Goal: Task Accomplishment & Management: Complete application form

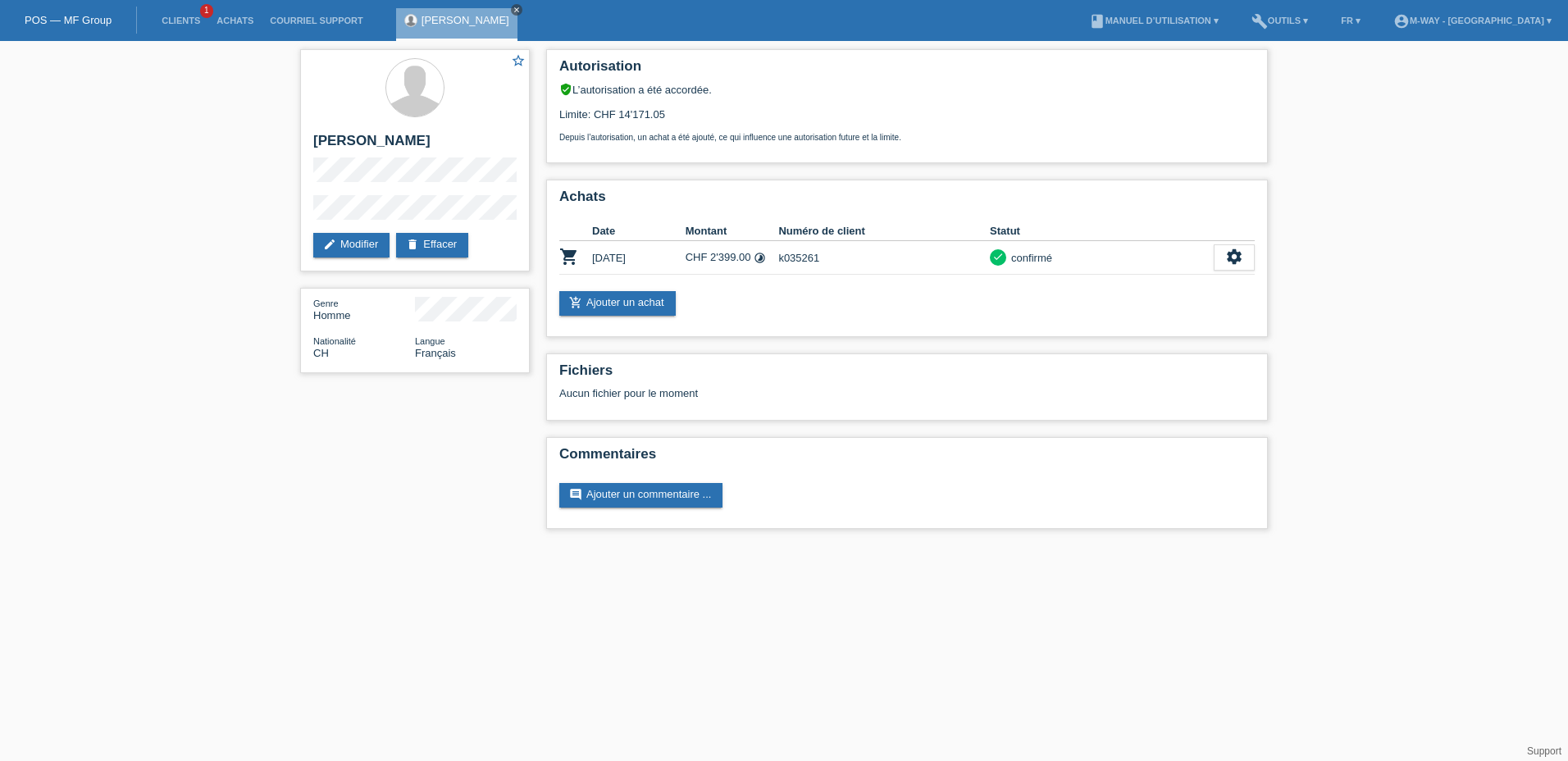
click at [513, 9] on icon "close" at bounding box center [517, 10] width 9 height 9
click at [71, 19] on link "POS — MF Group" at bounding box center [69, 20] width 87 height 12
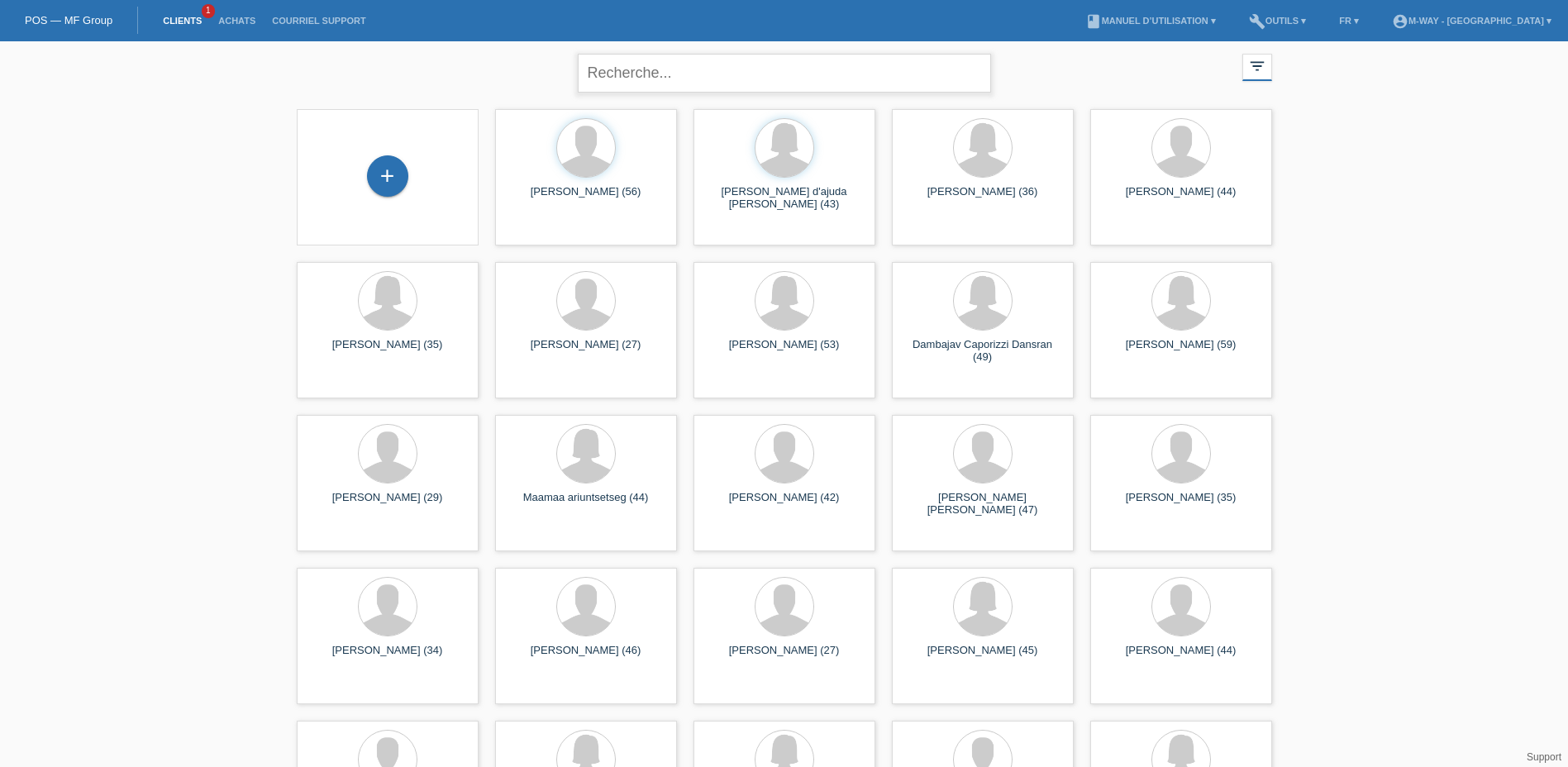
click at [636, 70] on input "text" at bounding box center [784, 72] width 413 height 39
click at [620, 71] on input "text" at bounding box center [784, 72] width 413 height 39
click at [654, 71] on input "text" at bounding box center [784, 72] width 413 height 39
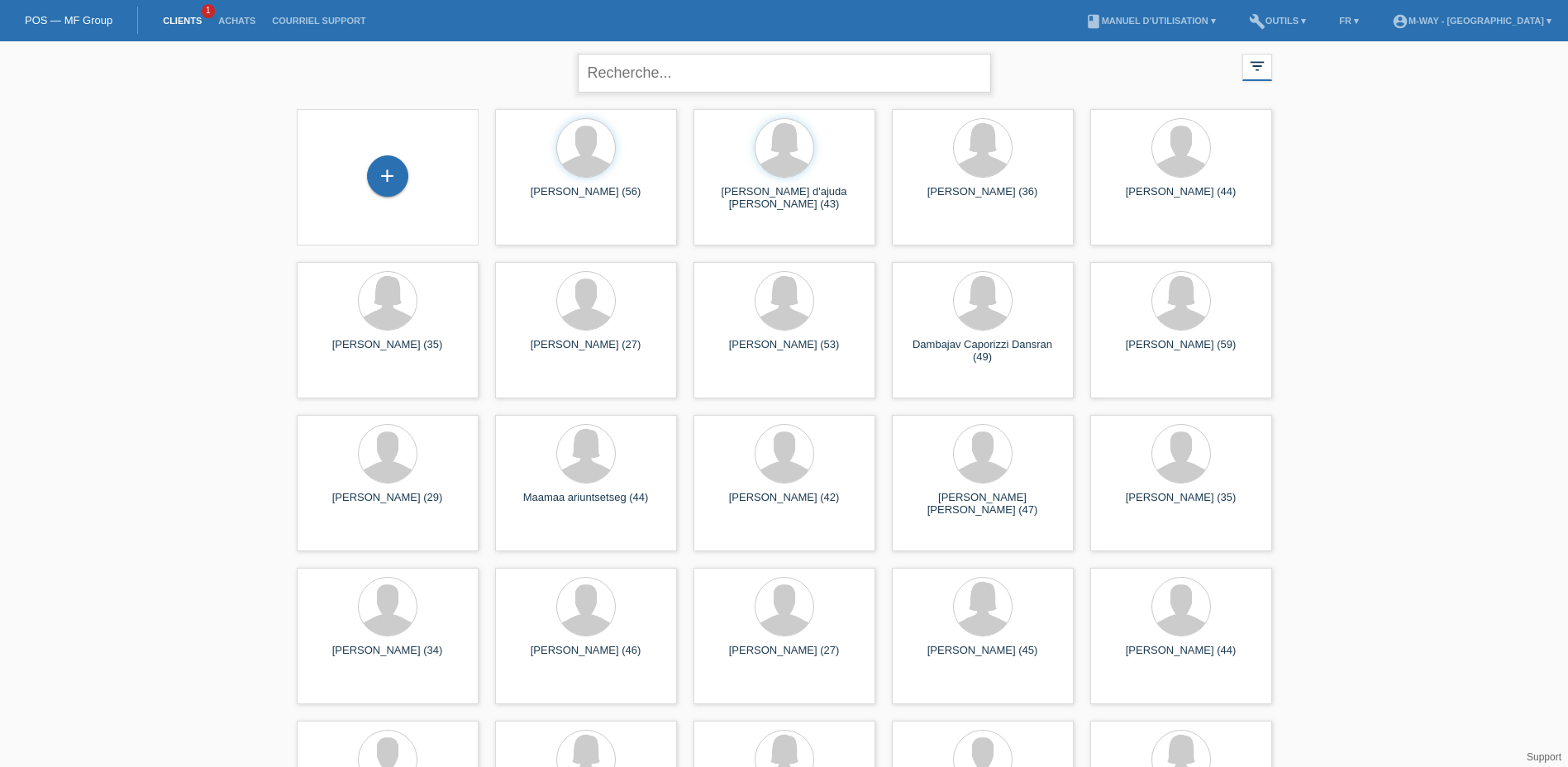
click at [654, 71] on input "text" at bounding box center [784, 72] width 413 height 39
click at [658, 77] on input "text" at bounding box center [784, 72] width 413 height 39
type input "cavazzana"
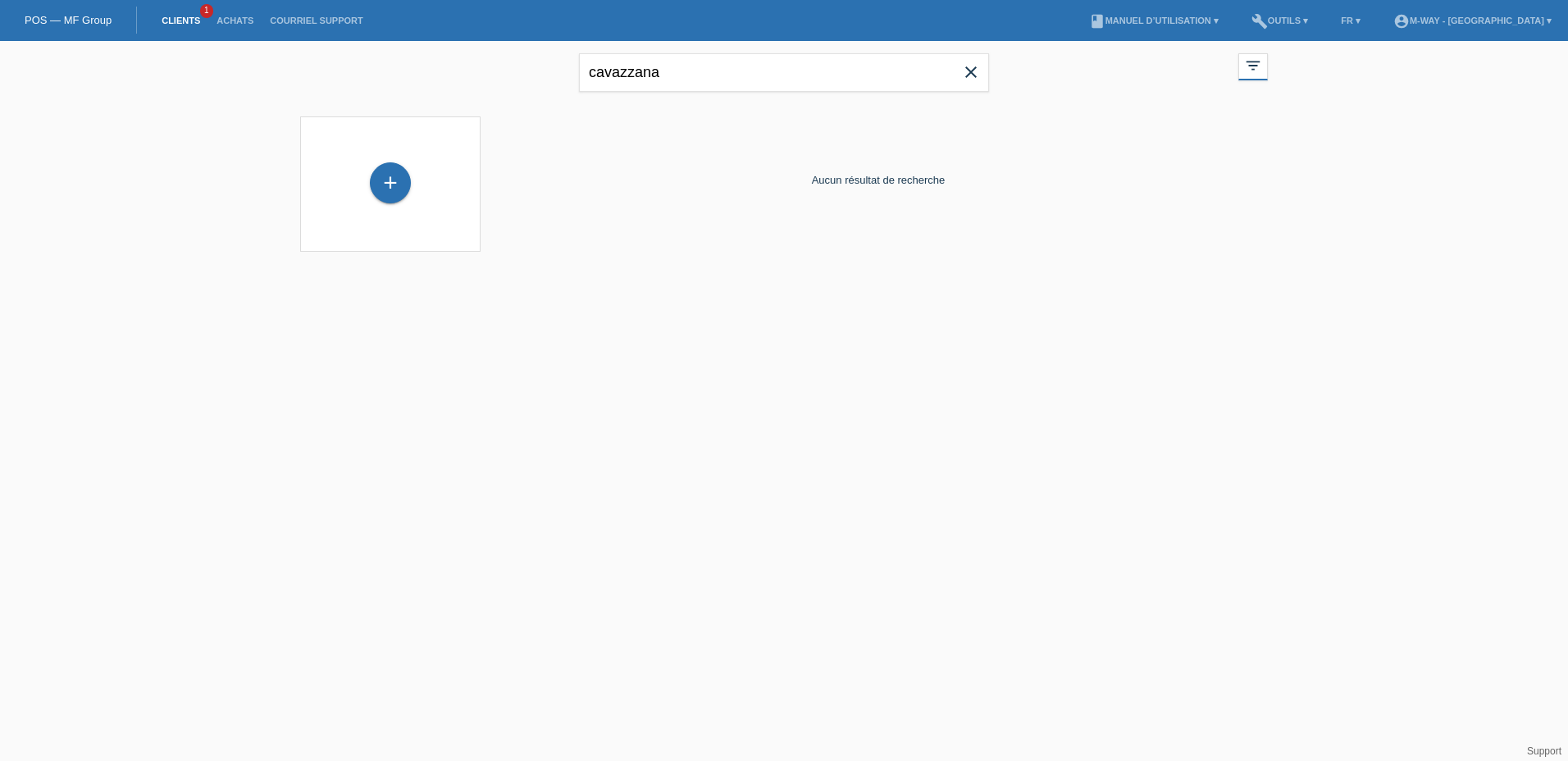
click at [966, 68] on icon "close" at bounding box center [971, 72] width 20 height 20
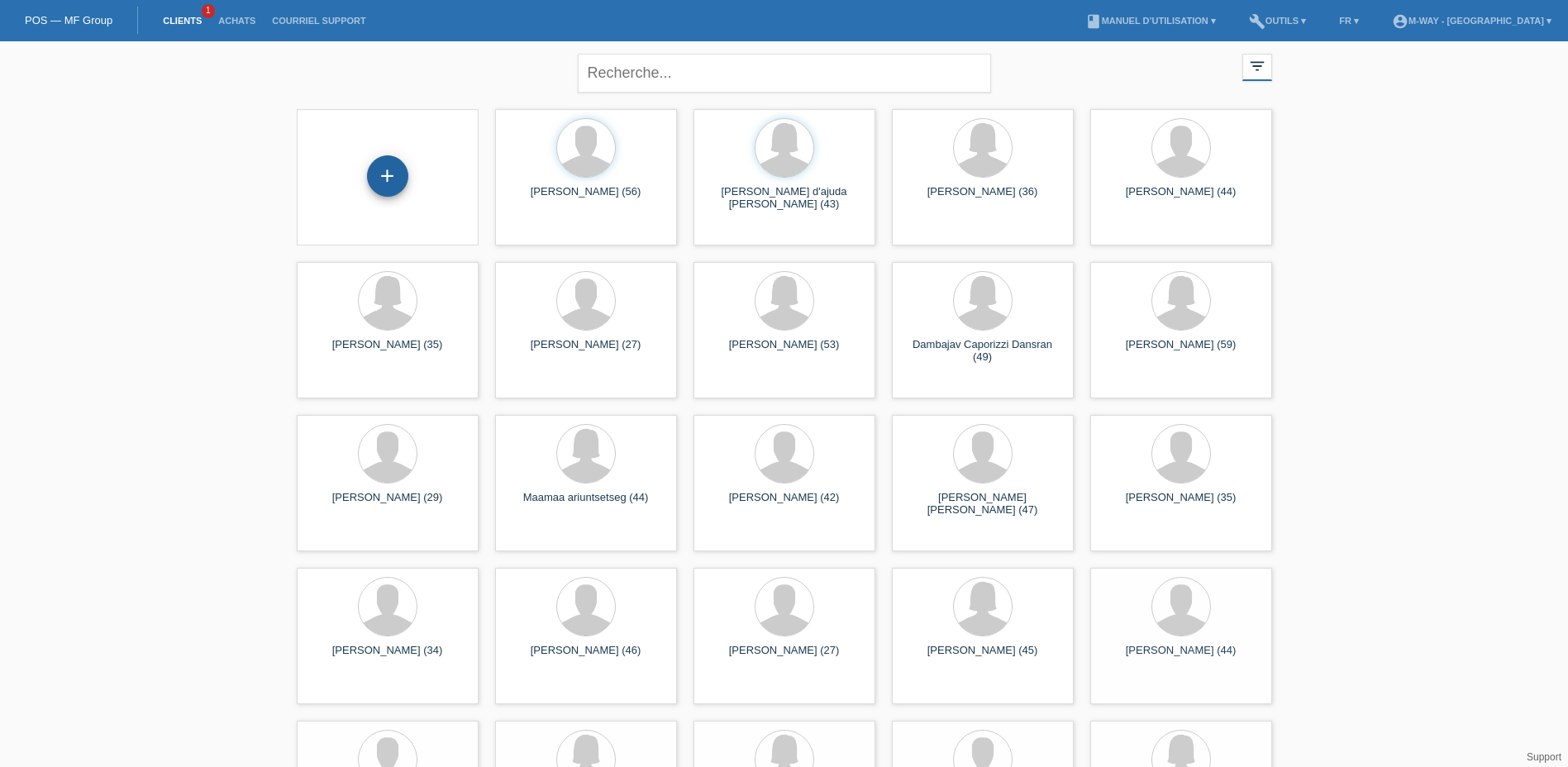
click at [400, 167] on div "+" at bounding box center [387, 176] width 41 height 41
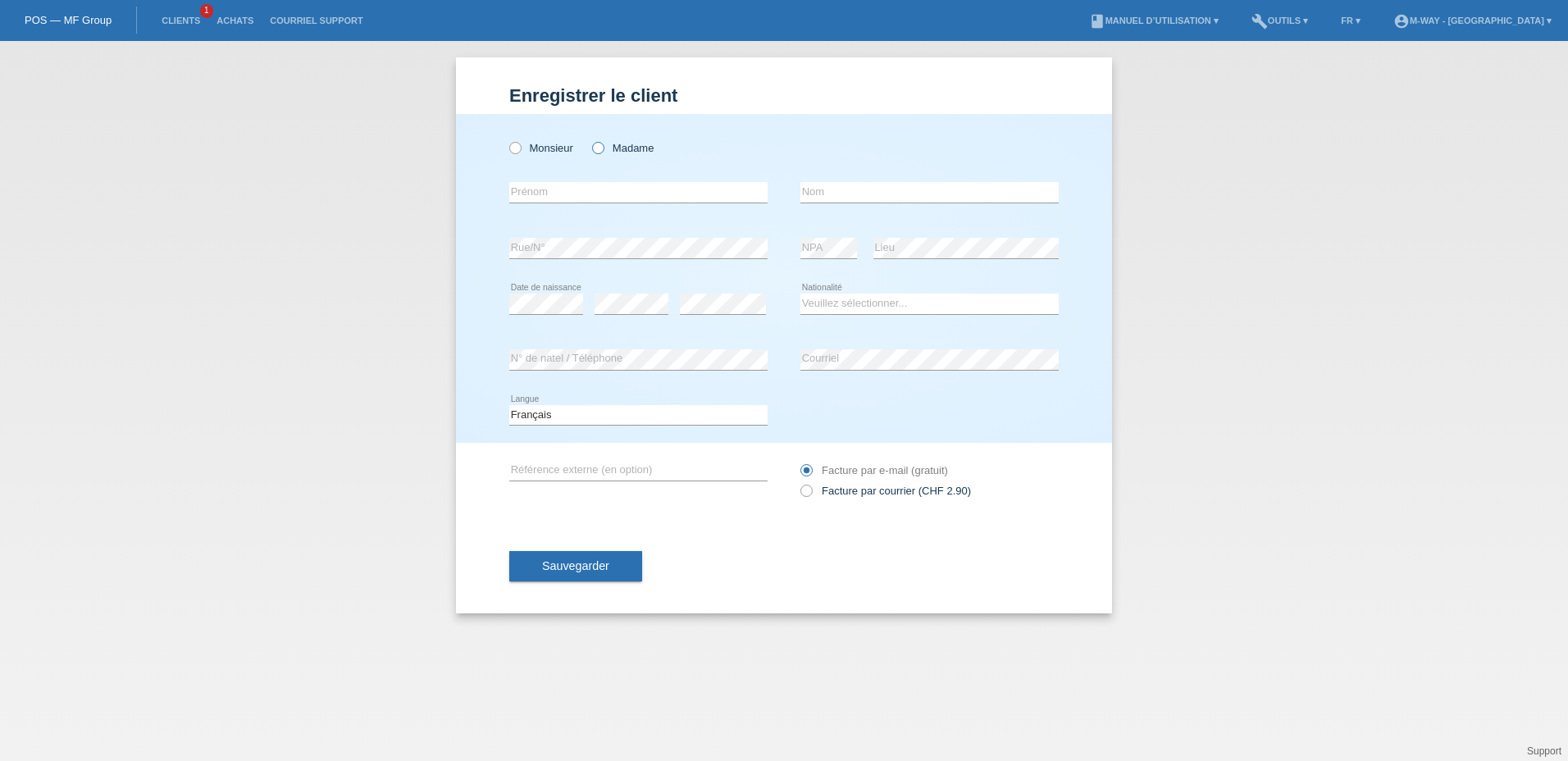
click at [590, 140] on icon at bounding box center [590, 140] width 0 height 0
click at [599, 147] on input "Madame" at bounding box center [598, 147] width 10 height 10
radio input "true"
click at [593, 187] on input "text" at bounding box center [639, 193] width 259 height 21
click at [586, 189] on input "text" at bounding box center [639, 193] width 259 height 21
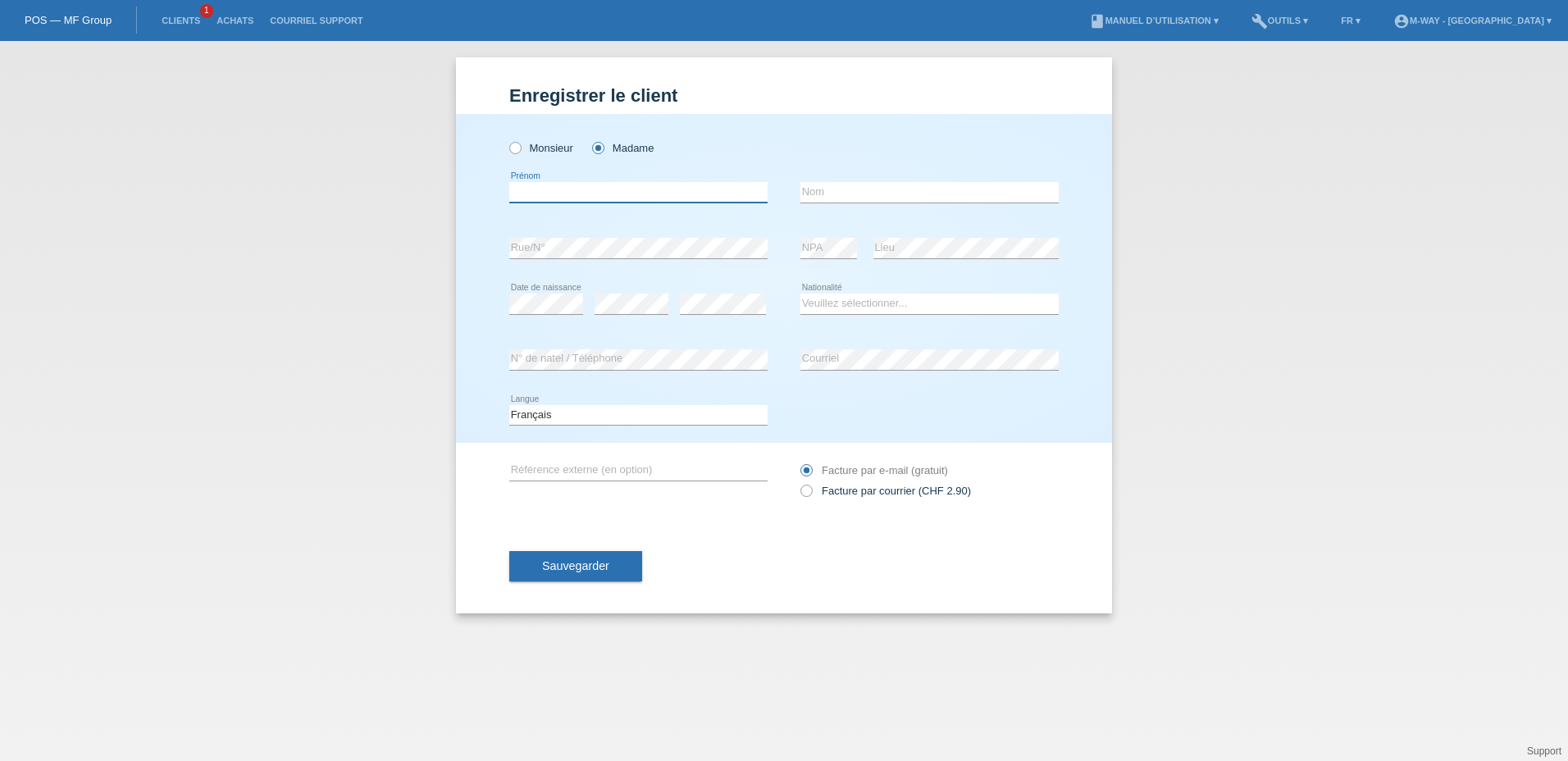
click at [586, 189] on input "text" at bounding box center [639, 193] width 259 height 21
type input "emilienne"
type input "cavazzana"
click at [841, 300] on select "Veuillez sélectionner... Suisse Allemagne Autriche Liechtenstein ------------ A…" at bounding box center [930, 303] width 259 height 20
select select "CH"
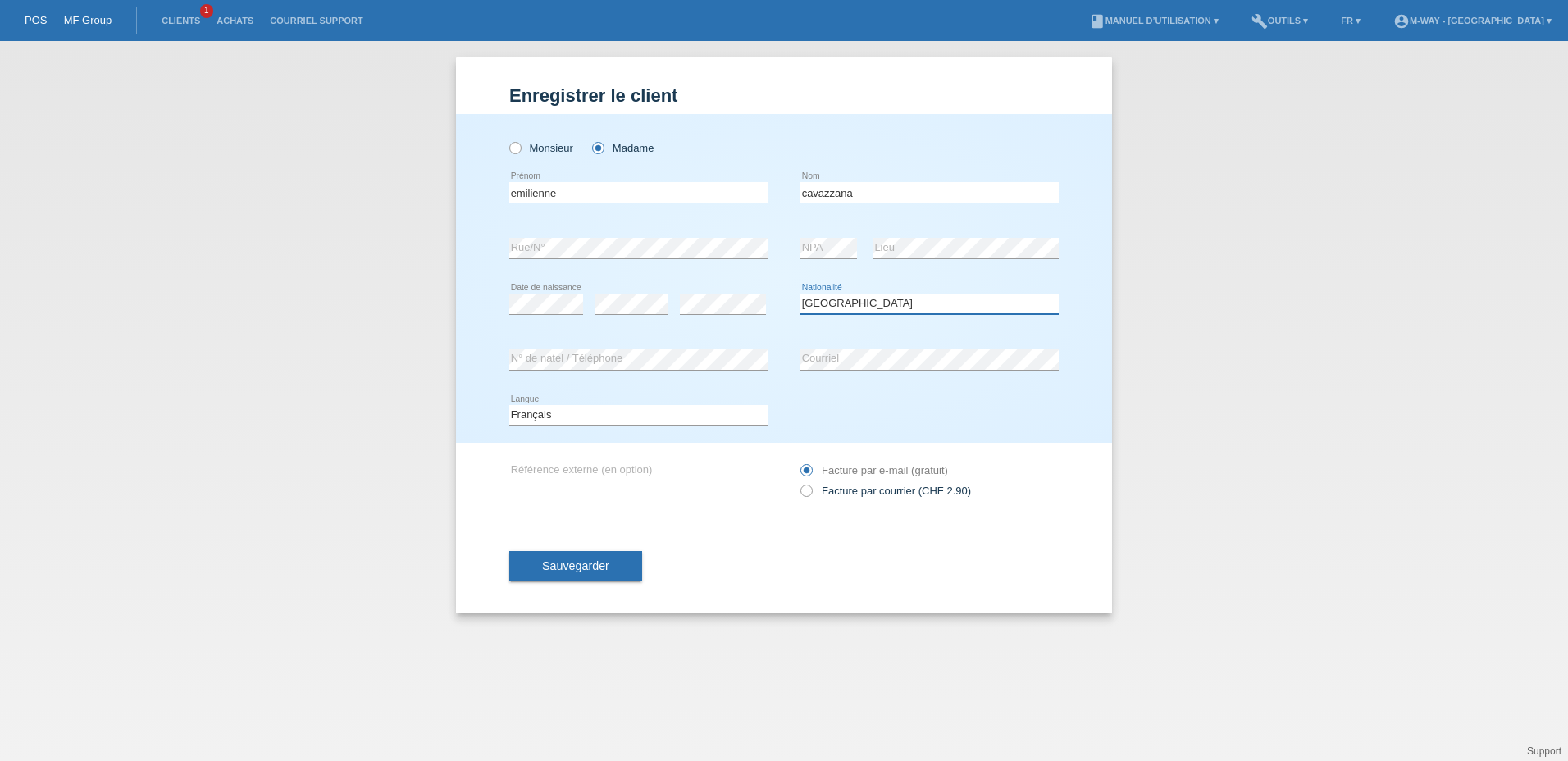
click at [801, 294] on select "Veuillez sélectionner... Suisse Allemagne Autriche Liechtenstein ------------ A…" at bounding box center [930, 303] width 259 height 20
click at [603, 569] on span "Sauvegarder" at bounding box center [575, 565] width 68 height 13
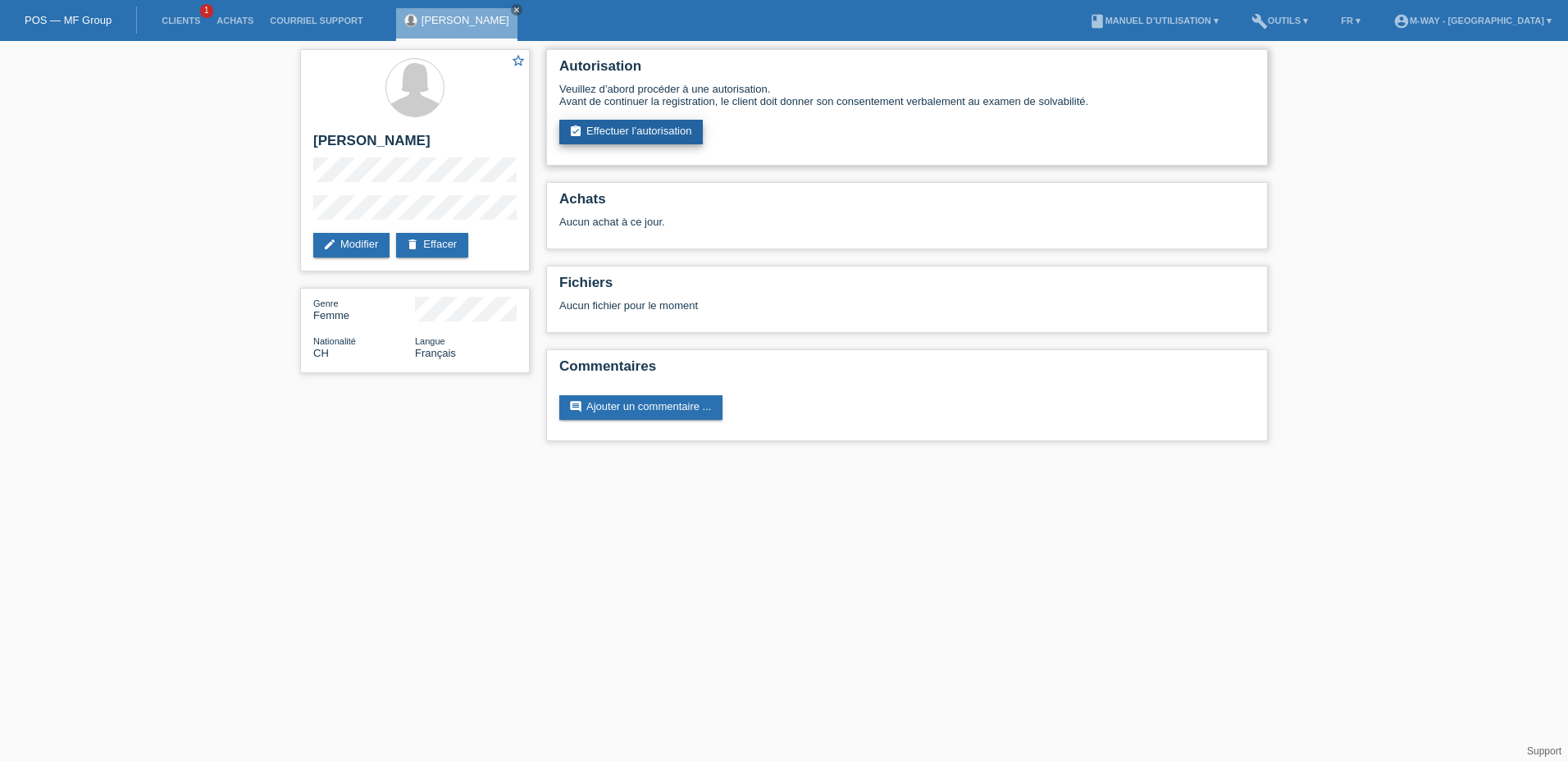
click at [625, 129] on link "assignment_turned_in Effectuer l’autorisation" at bounding box center [631, 132] width 144 height 25
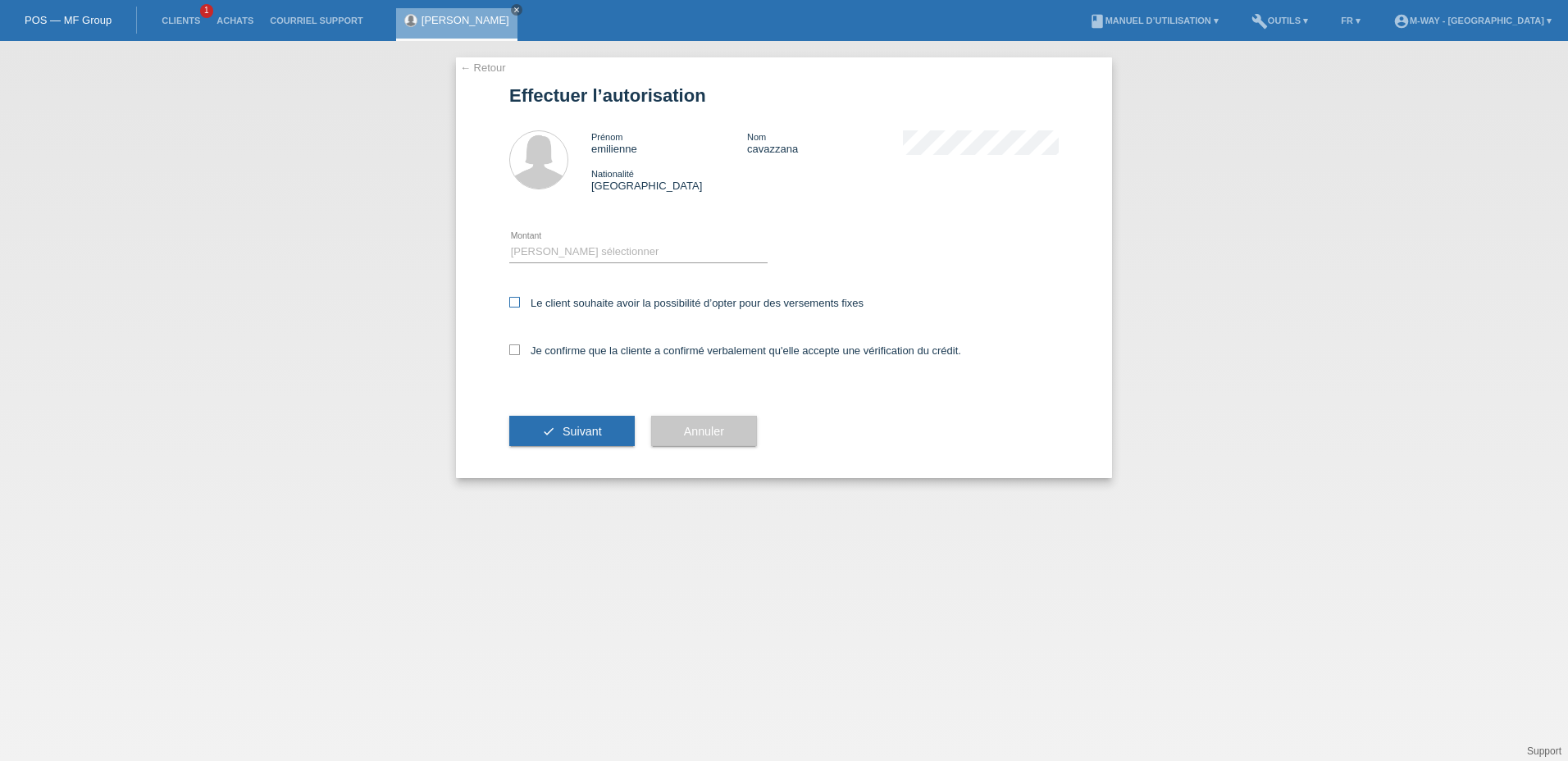
click at [517, 300] on icon at bounding box center [515, 302] width 10 height 10
click at [517, 300] on input "Le client souhaite avoir la possibilité d’opter pour des versements fixes" at bounding box center [515, 302] width 10 height 10
checkbox input "true"
click at [515, 348] on icon at bounding box center [515, 349] width 10 height 10
click at [515, 348] on input "Je confirme que la cliente a confirmé verbalement qu'elle accepte une vérificat…" at bounding box center [515, 349] width 10 height 10
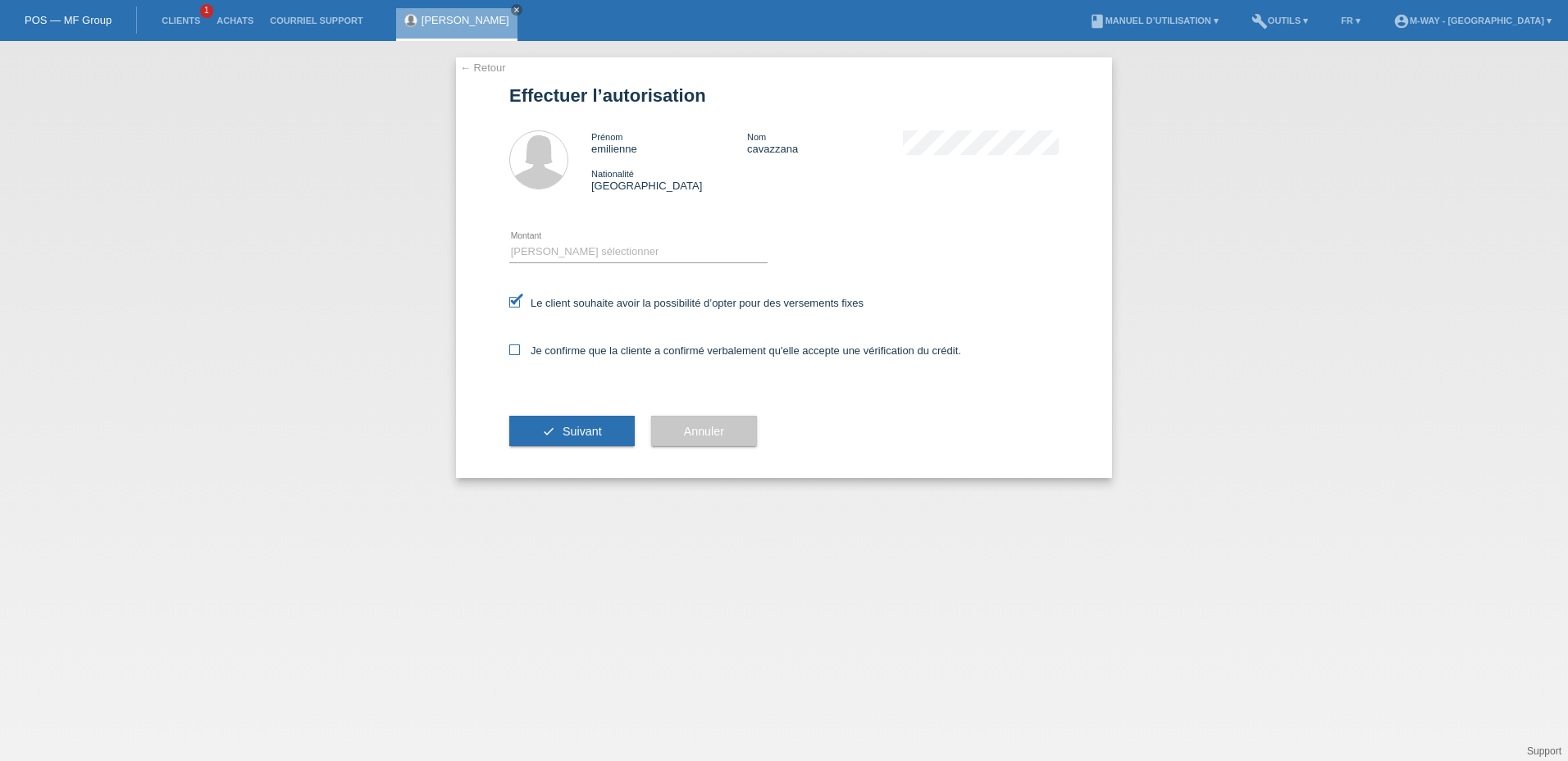
checkbox input "true"
click at [557, 244] on select "Veuillez sélectionner CHF 1.00 - CHF 499.00 CHF 500.00 - CHF 1'999.00 CHF 2'000…" at bounding box center [639, 252] width 259 height 20
select select "3"
click at [510, 242] on select "Veuillez sélectionner CHF 1.00 - CHF 499.00 CHF 500.00 - CHF 1'999.00 CHF 2'000…" at bounding box center [639, 252] width 259 height 20
click at [561, 422] on button "check Suivant" at bounding box center [572, 431] width 126 height 31
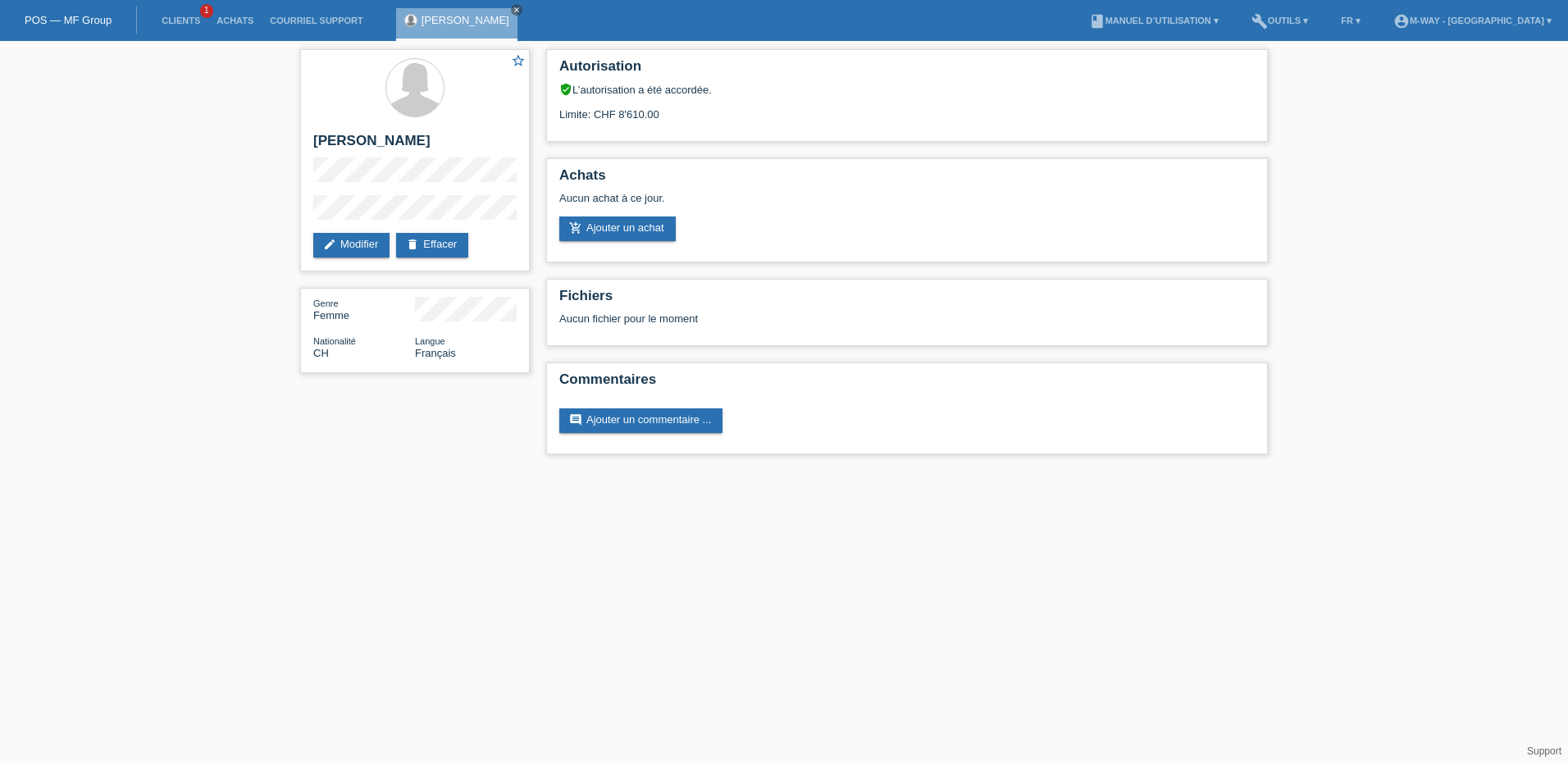
click at [90, 23] on link "POS — MF Group" at bounding box center [69, 20] width 87 height 12
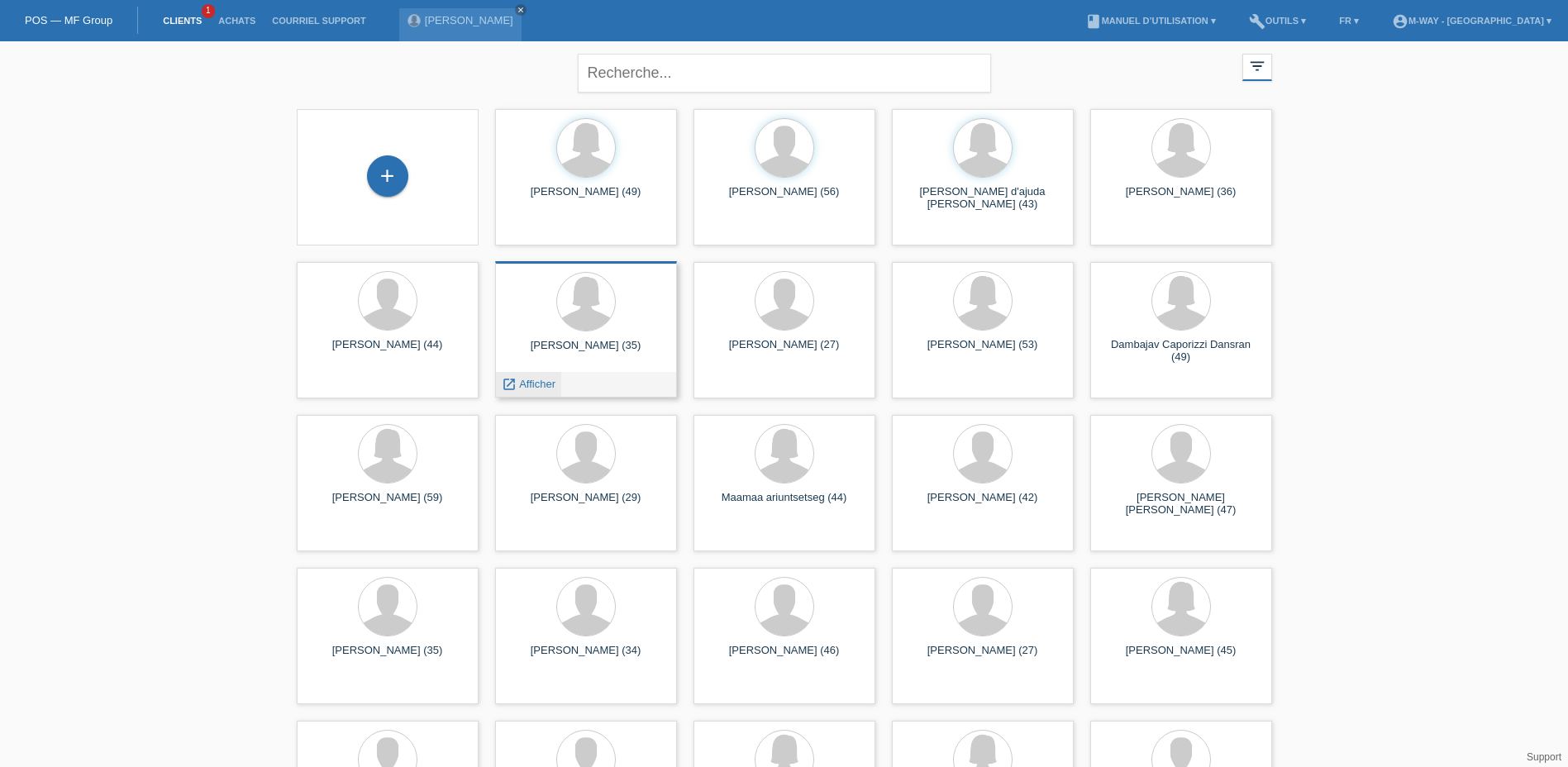
click at [536, 382] on span "Afficher" at bounding box center [538, 384] width 36 height 12
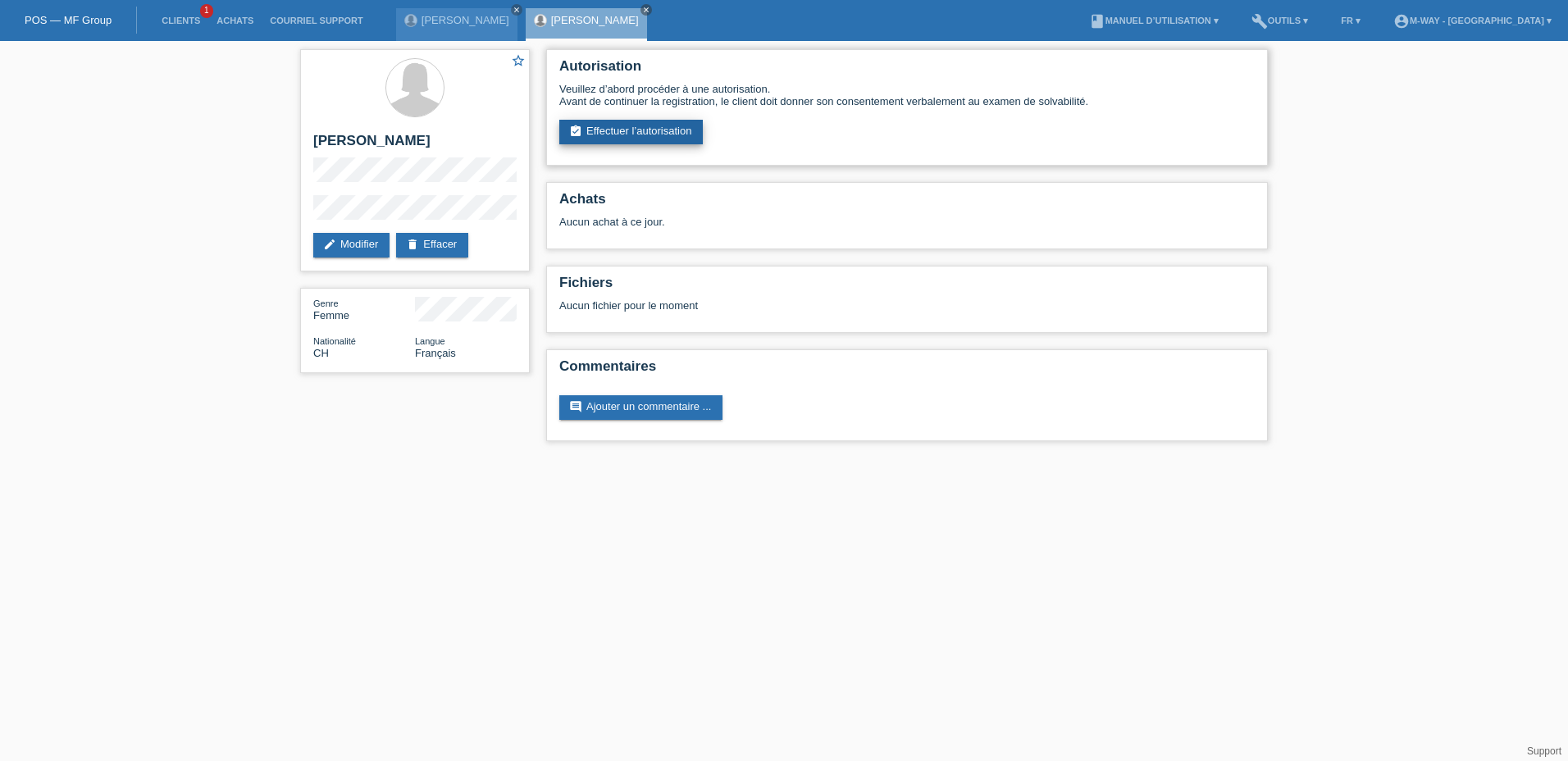
click at [675, 130] on link "assignment_turned_in Effectuer l’autorisation" at bounding box center [631, 132] width 144 height 25
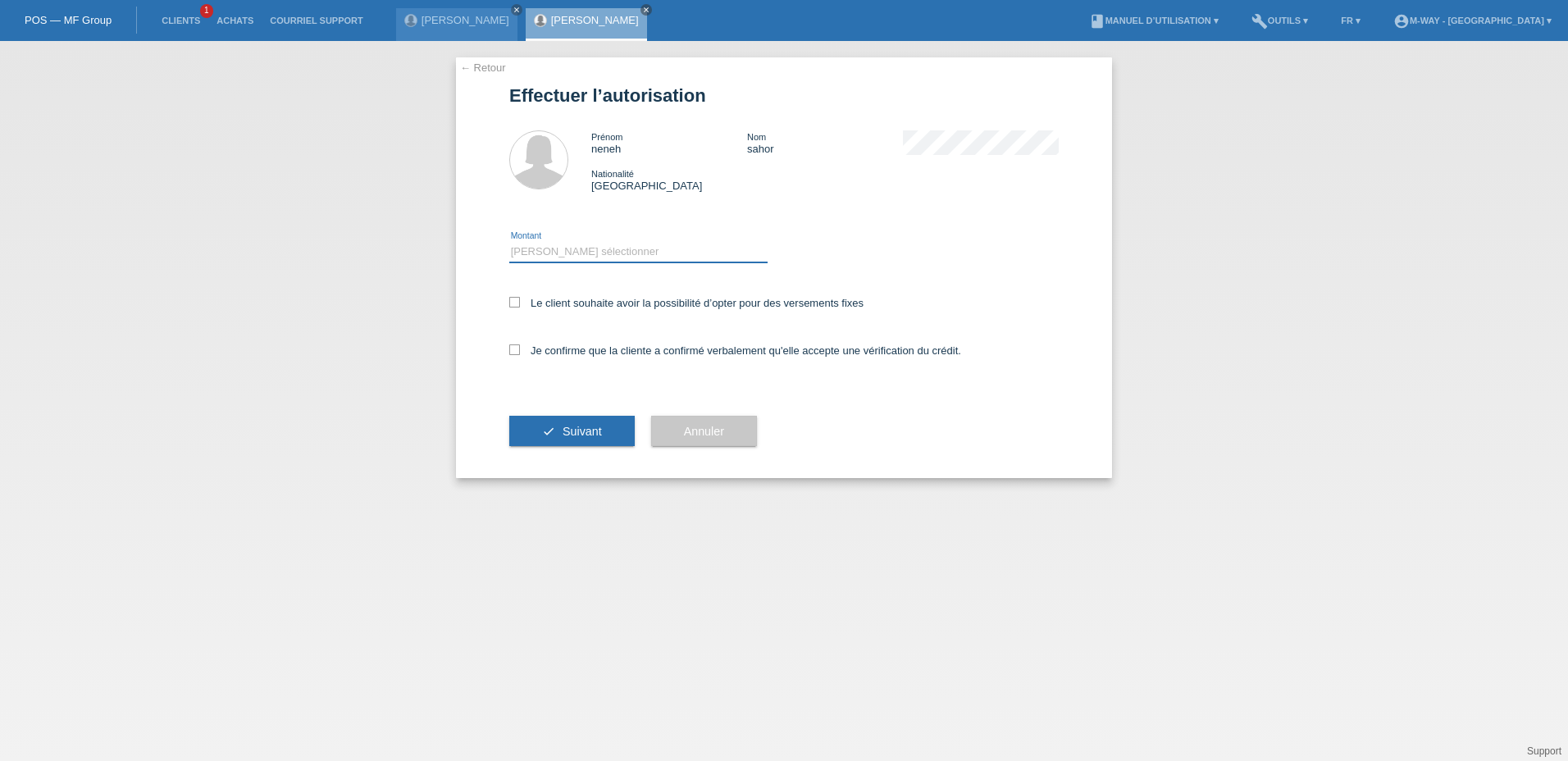
click at [580, 246] on select "Veuillez sélectionner CHF 1.00 - CHF 499.00 CHF 500.00 - CHF 1'999.00 CHF 2'000…" at bounding box center [639, 252] width 259 height 20
select select "3"
click at [510, 242] on select "Veuillez sélectionner CHF 1.00 - CHF 499.00 CHF 500.00 - CHF 1'999.00 CHF 2'000…" at bounding box center [639, 252] width 259 height 20
click at [510, 305] on icon at bounding box center [515, 302] width 10 height 10
click at [510, 305] on input "Le client souhaite avoir la possibilité d’opter pour des versements fixes" at bounding box center [515, 302] width 10 height 10
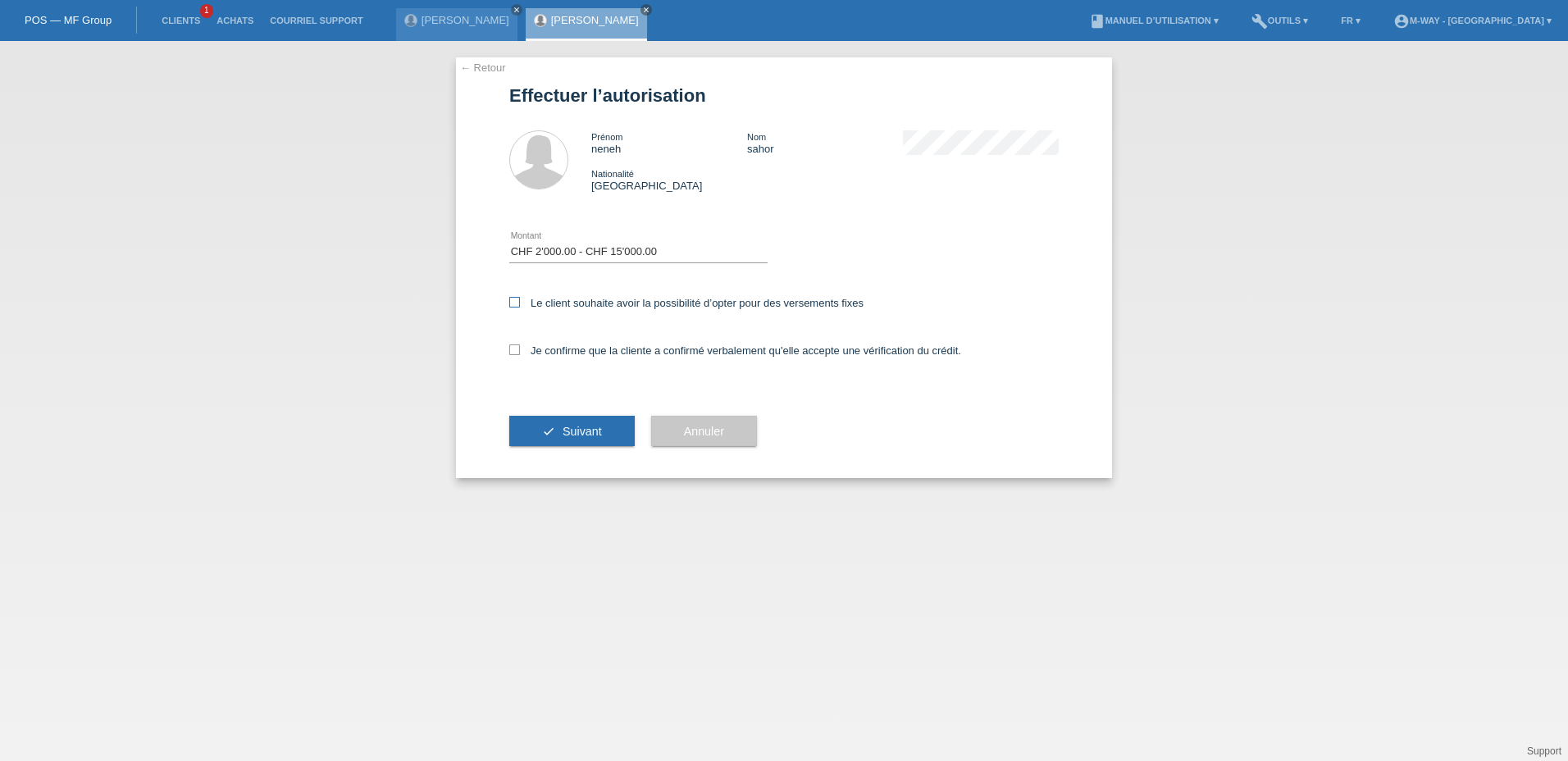
checkbox input "true"
click at [516, 350] on icon at bounding box center [515, 349] width 10 height 10
click at [516, 350] on input "Je confirme que la cliente a confirmé verbalement qu'elle accepte une vérificat…" at bounding box center [515, 349] width 10 height 10
checkbox input "true"
click at [559, 437] on button "check Suivant" at bounding box center [572, 431] width 126 height 31
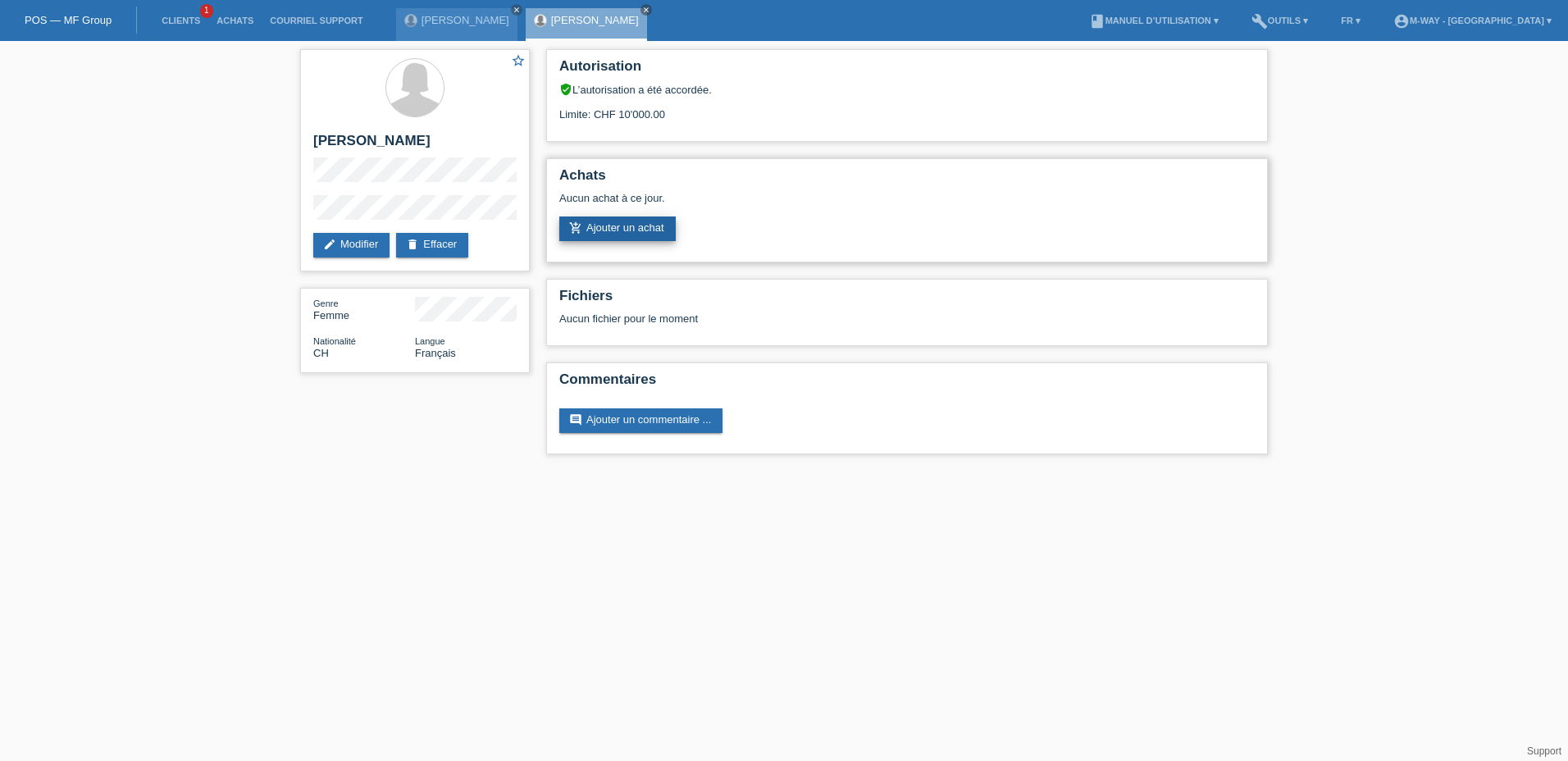
click at [615, 232] on link "add_shopping_cart Ajouter un achat" at bounding box center [617, 229] width 116 height 25
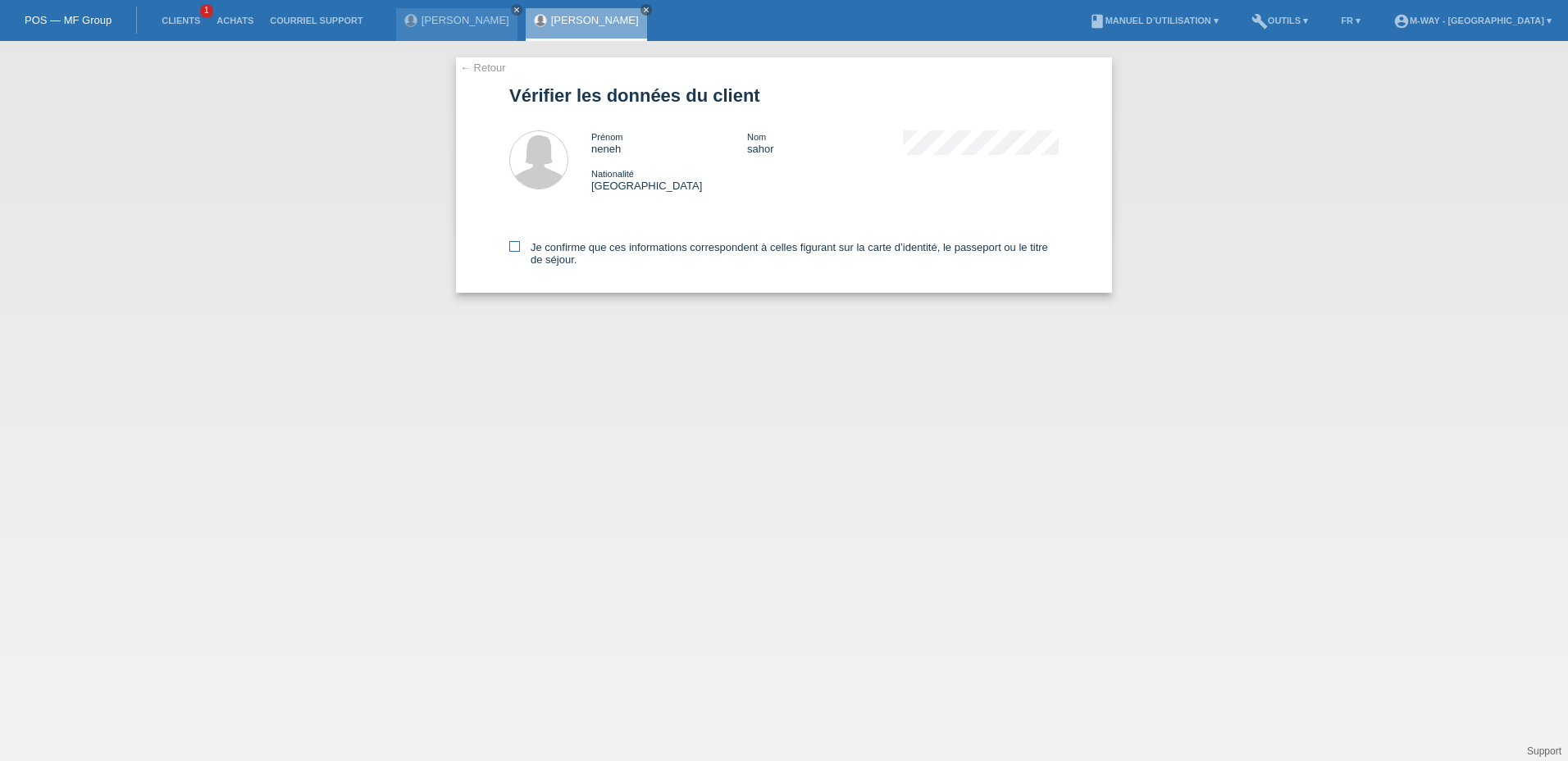
click at [515, 246] on icon at bounding box center [515, 247] width 10 height 10
click at [515, 246] on input "Je confirme que ces informations correspondent à celles figurant sur la carte d…" at bounding box center [515, 247] width 10 height 10
checkbox input "true"
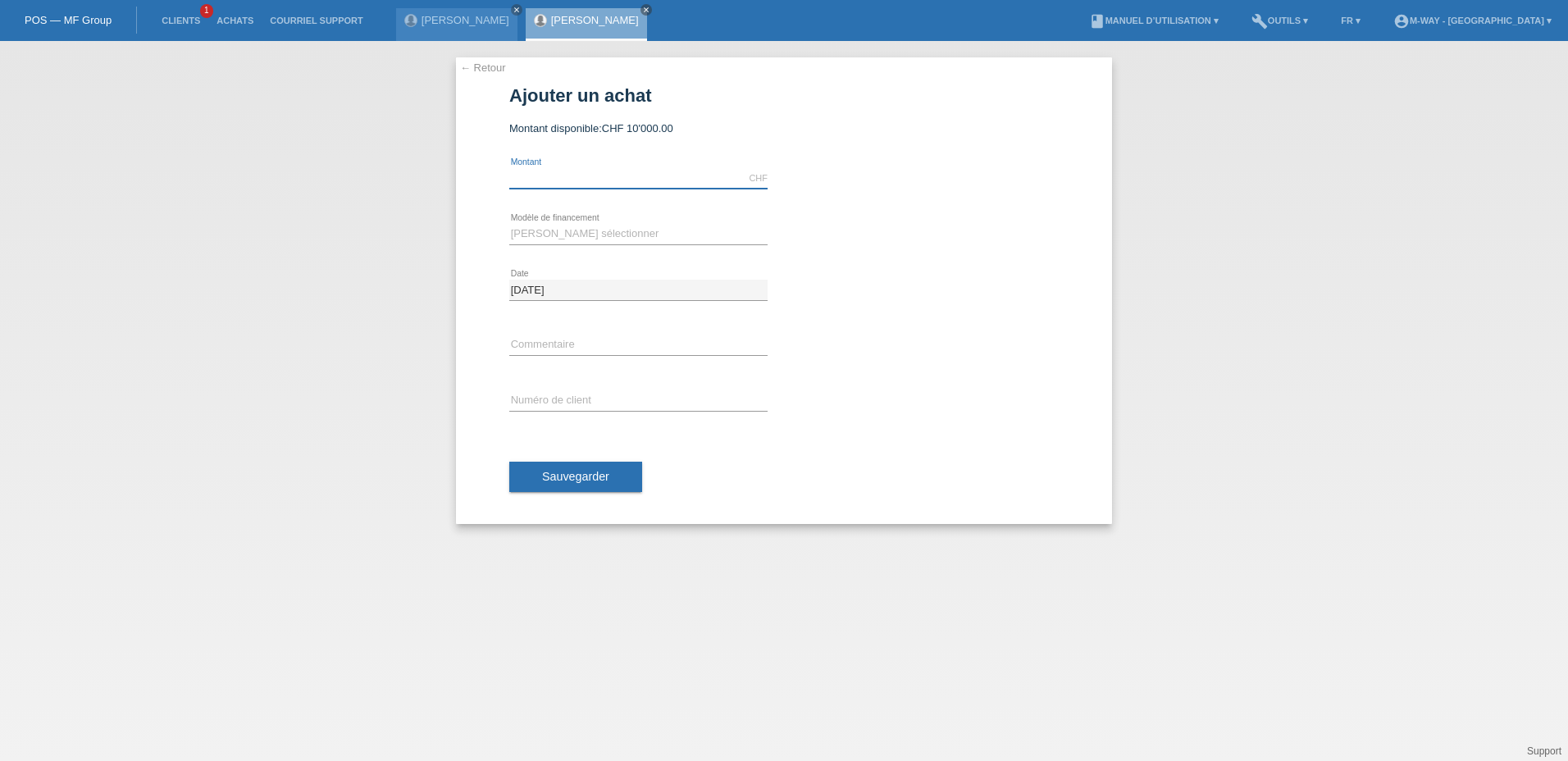
click at [550, 175] on input "text" at bounding box center [639, 178] width 259 height 21
type input "2"
type input "1739.90"
click at [557, 233] on select "Veuillez sélectionner Taux fixes Achat sur facture avec paiement partiel" at bounding box center [639, 234] width 259 height 20
select select "77"
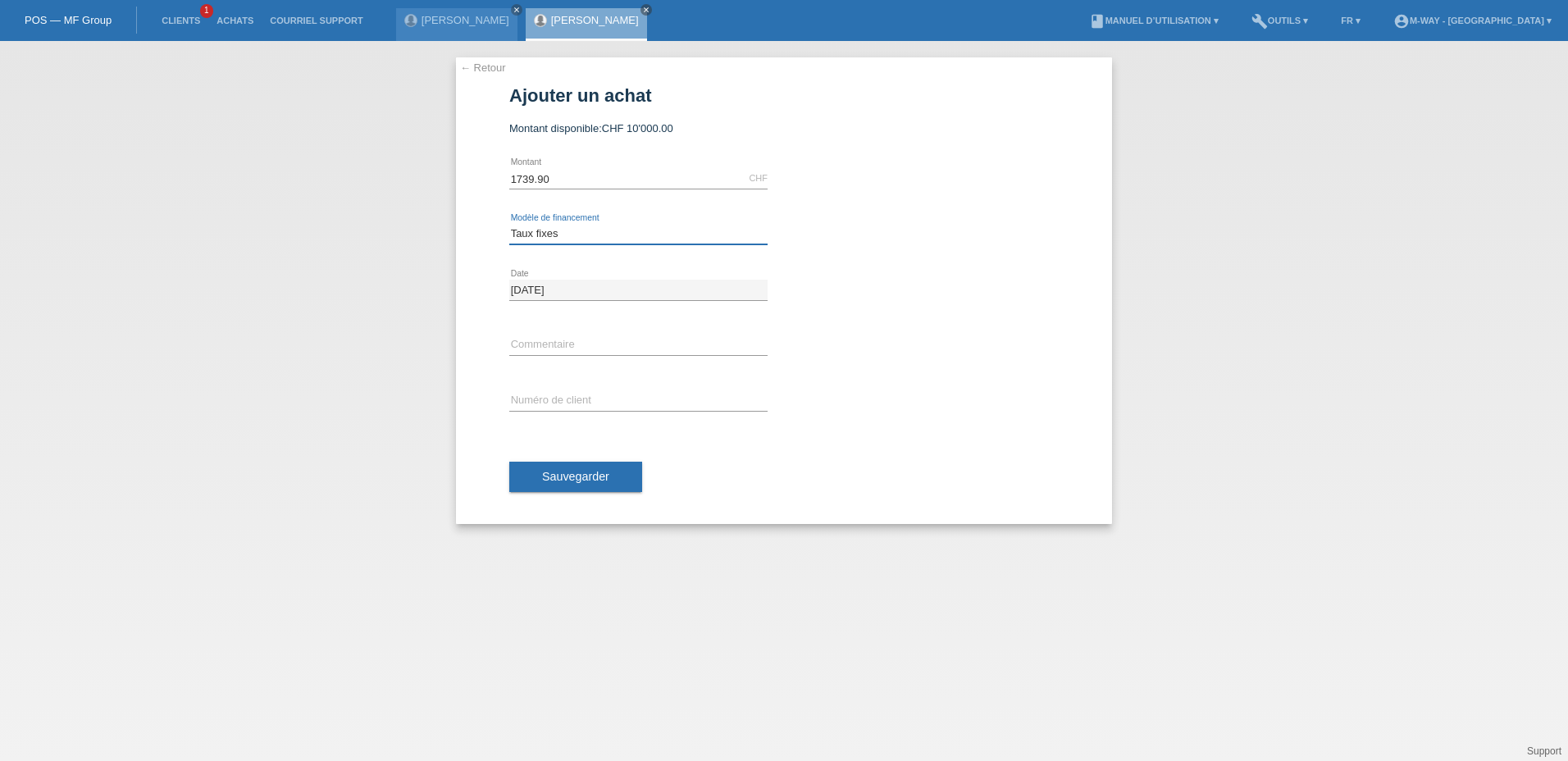
click at [510, 224] on select "Veuillez sélectionner Taux fixes Achat sur facture avec paiement partiel" at bounding box center [639, 234] width 259 height 20
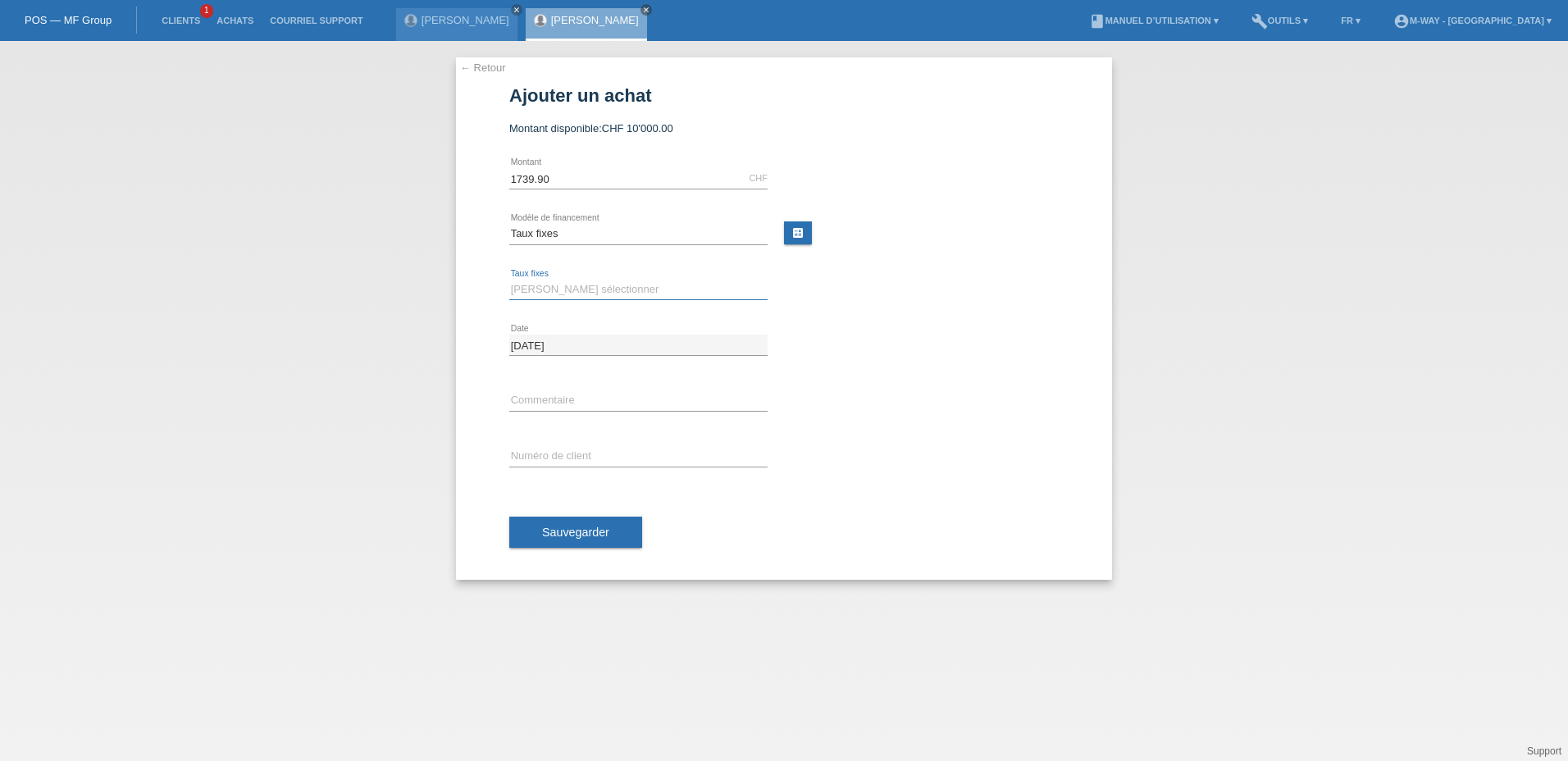
click at [570, 290] on select "Veuillez sélectionner 4 versements 5 versements 6 versements 7 versements 8 ver…" at bounding box center [639, 289] width 259 height 20
select select "202"
click at [510, 280] on select "[PERSON_NAME] sélectionner 4 versements 5 versements 6 versements 7 versements …" at bounding box center [639, 289] width 259 height 20
click at [555, 454] on input "text" at bounding box center [639, 456] width 259 height 21
type input "k035255"
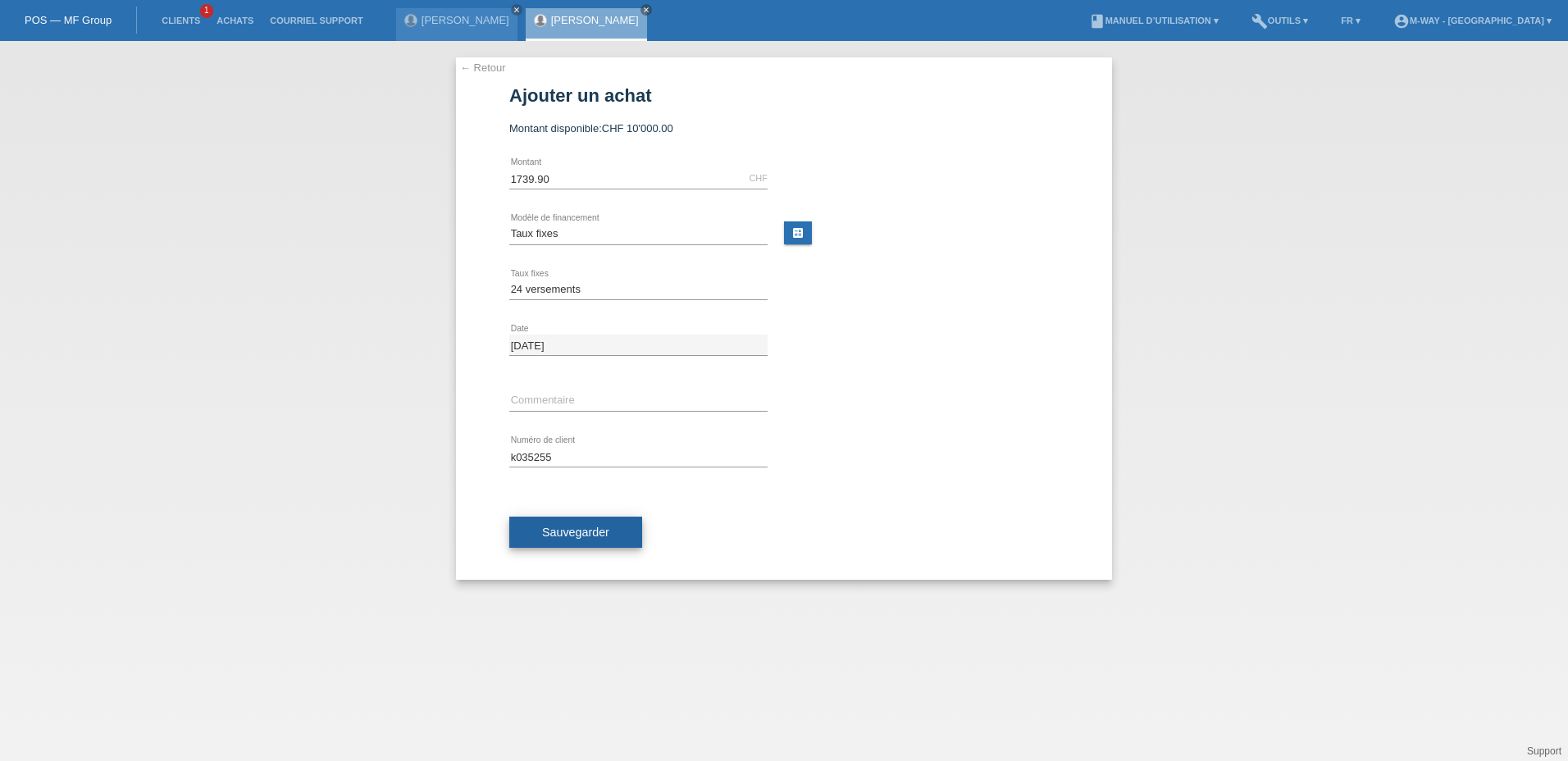
click at [586, 526] on span "Sauvegarder" at bounding box center [575, 532] width 68 height 13
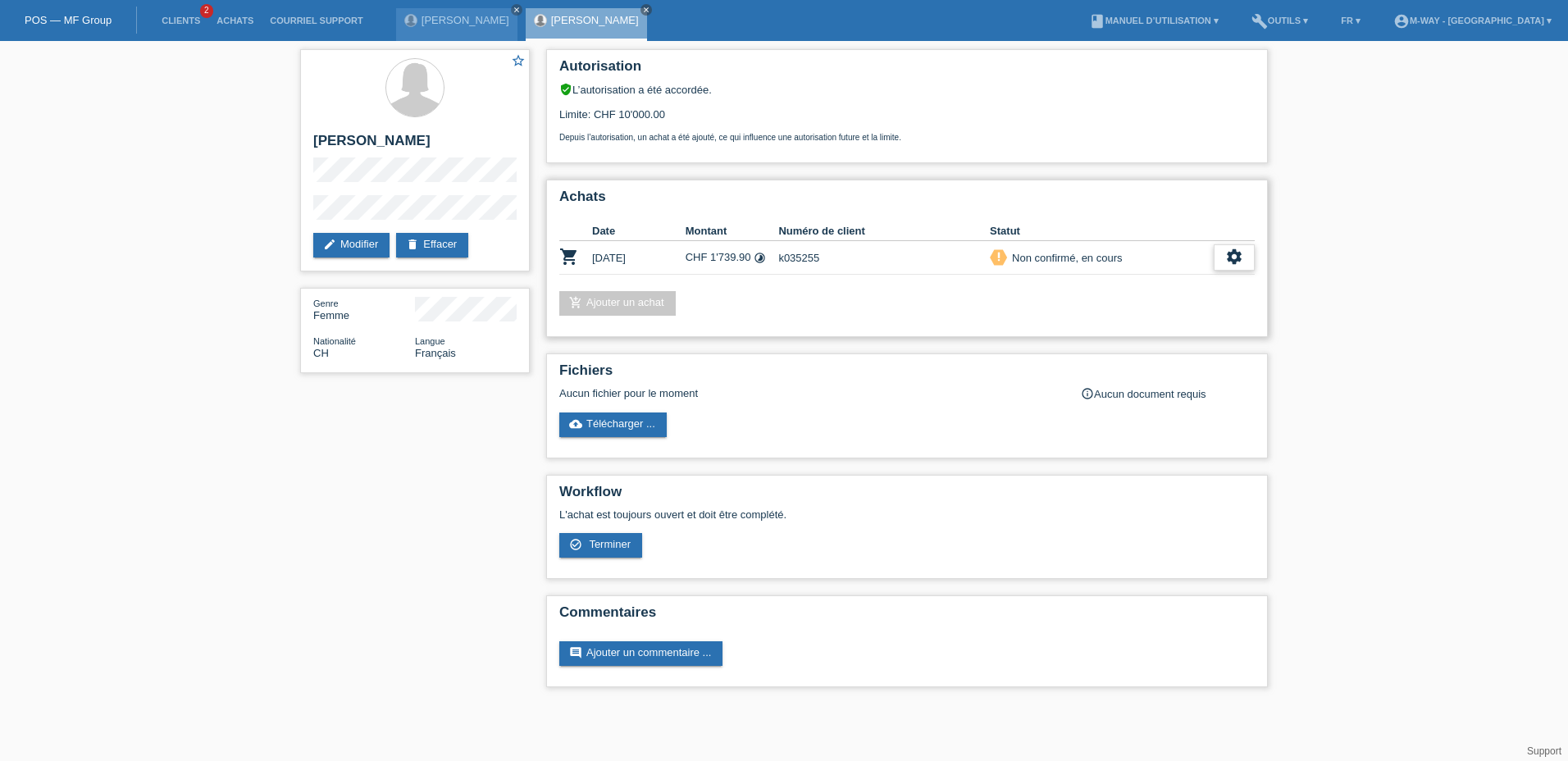
click at [1236, 259] on icon "settings" at bounding box center [1234, 256] width 18 height 18
click at [1109, 329] on span "Terminer" at bounding box center [1120, 331] width 47 height 20
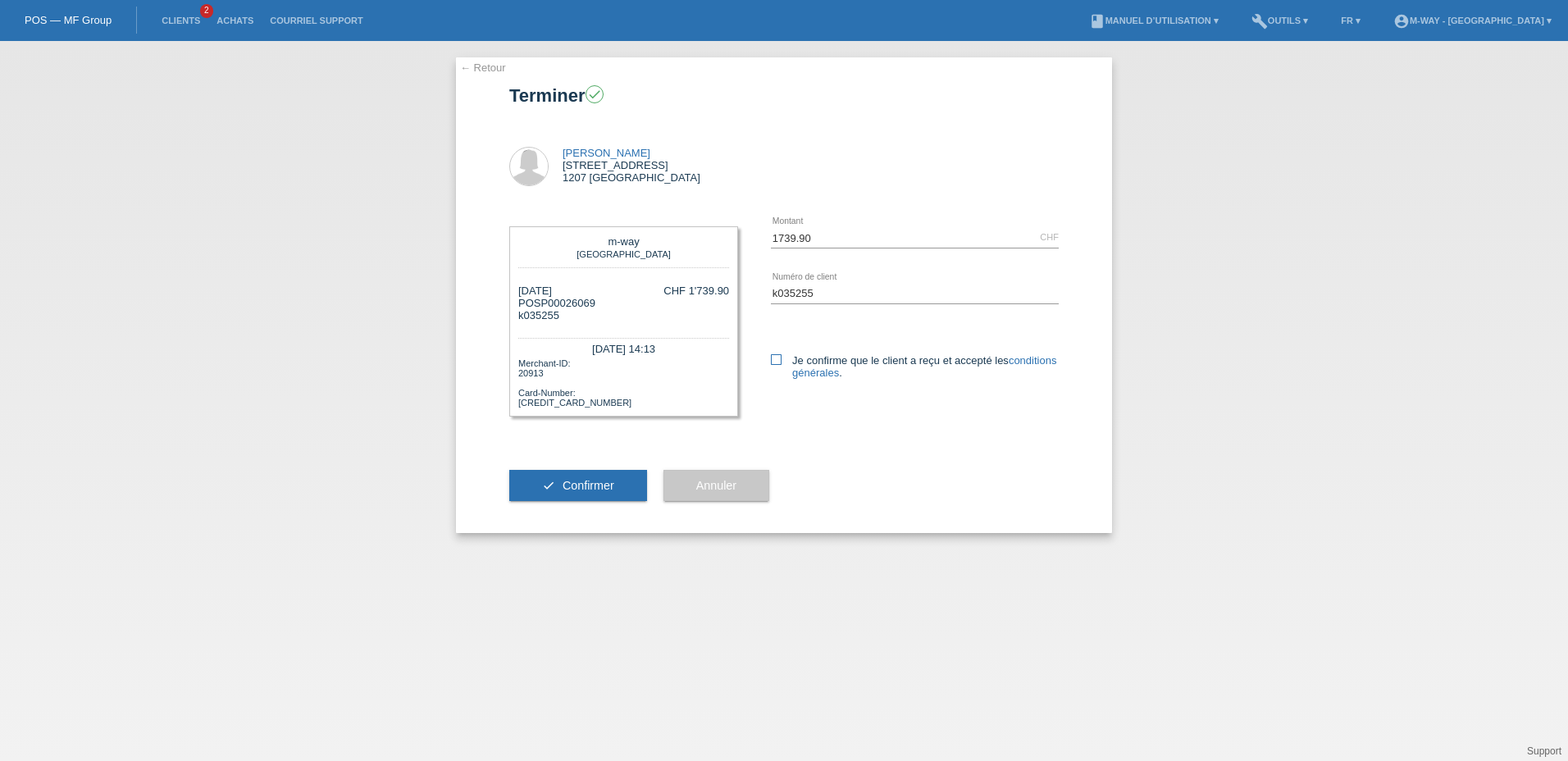
click at [778, 360] on icon at bounding box center [776, 360] width 10 height 10
click at [778, 360] on input "Je confirme que le client a reçu et accepté les conditions générales ." at bounding box center [776, 360] width 10 height 10
checkbox input "true"
click at [581, 484] on span "Confirmer" at bounding box center [588, 485] width 51 height 13
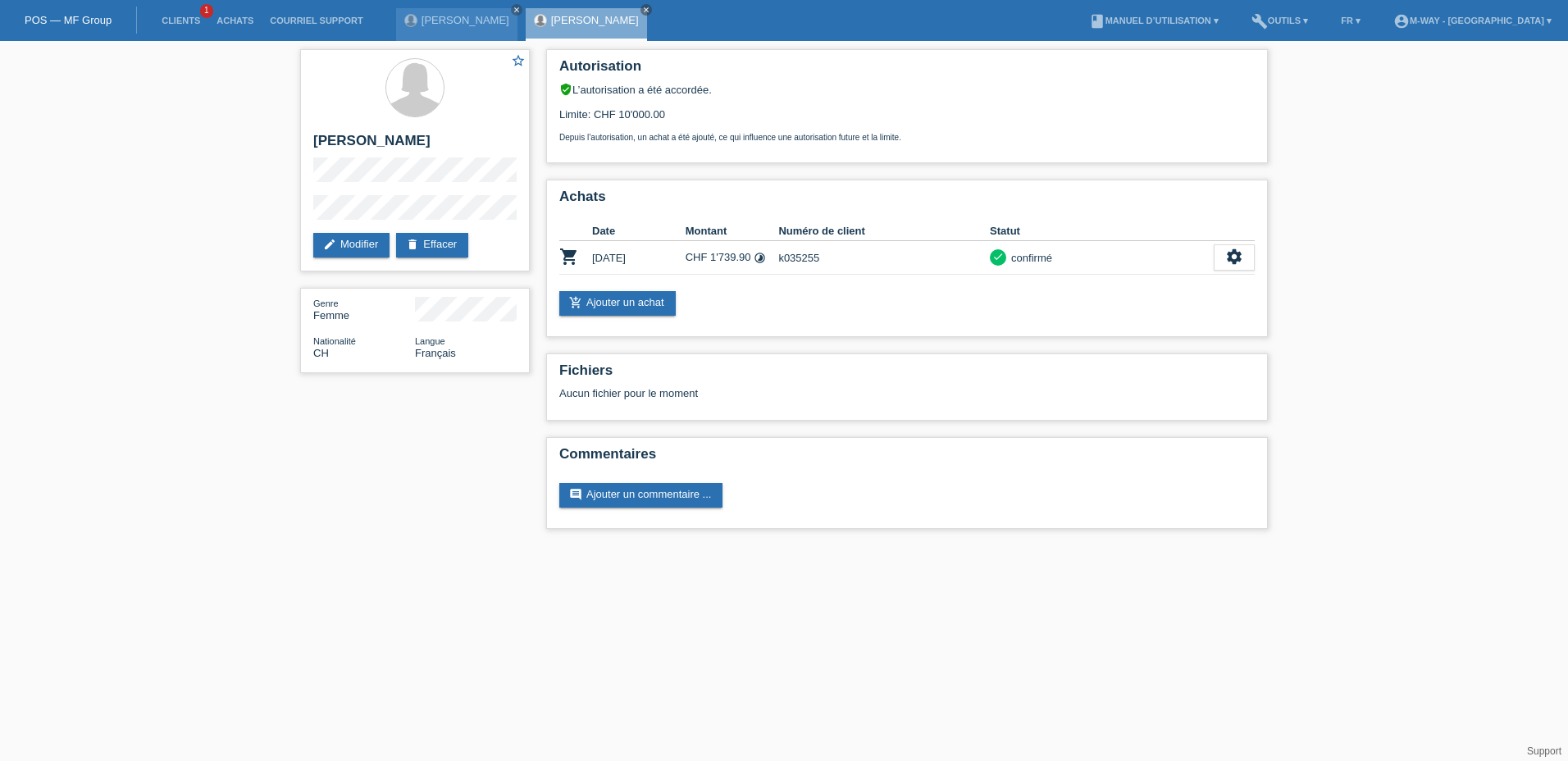
click at [81, 14] on link "POS — MF Group" at bounding box center [69, 20] width 87 height 12
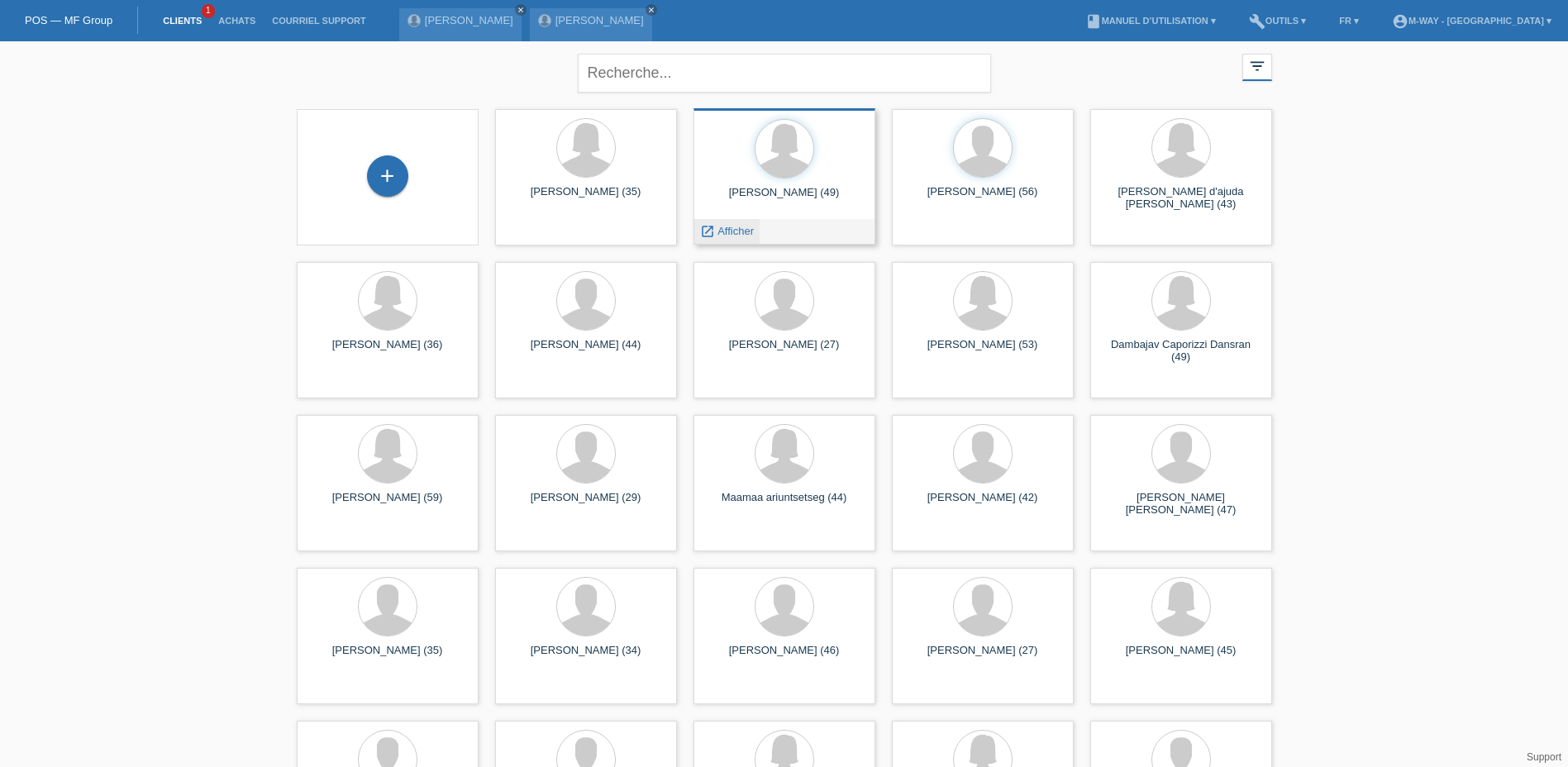
click at [730, 231] on span "Afficher" at bounding box center [735, 231] width 36 height 12
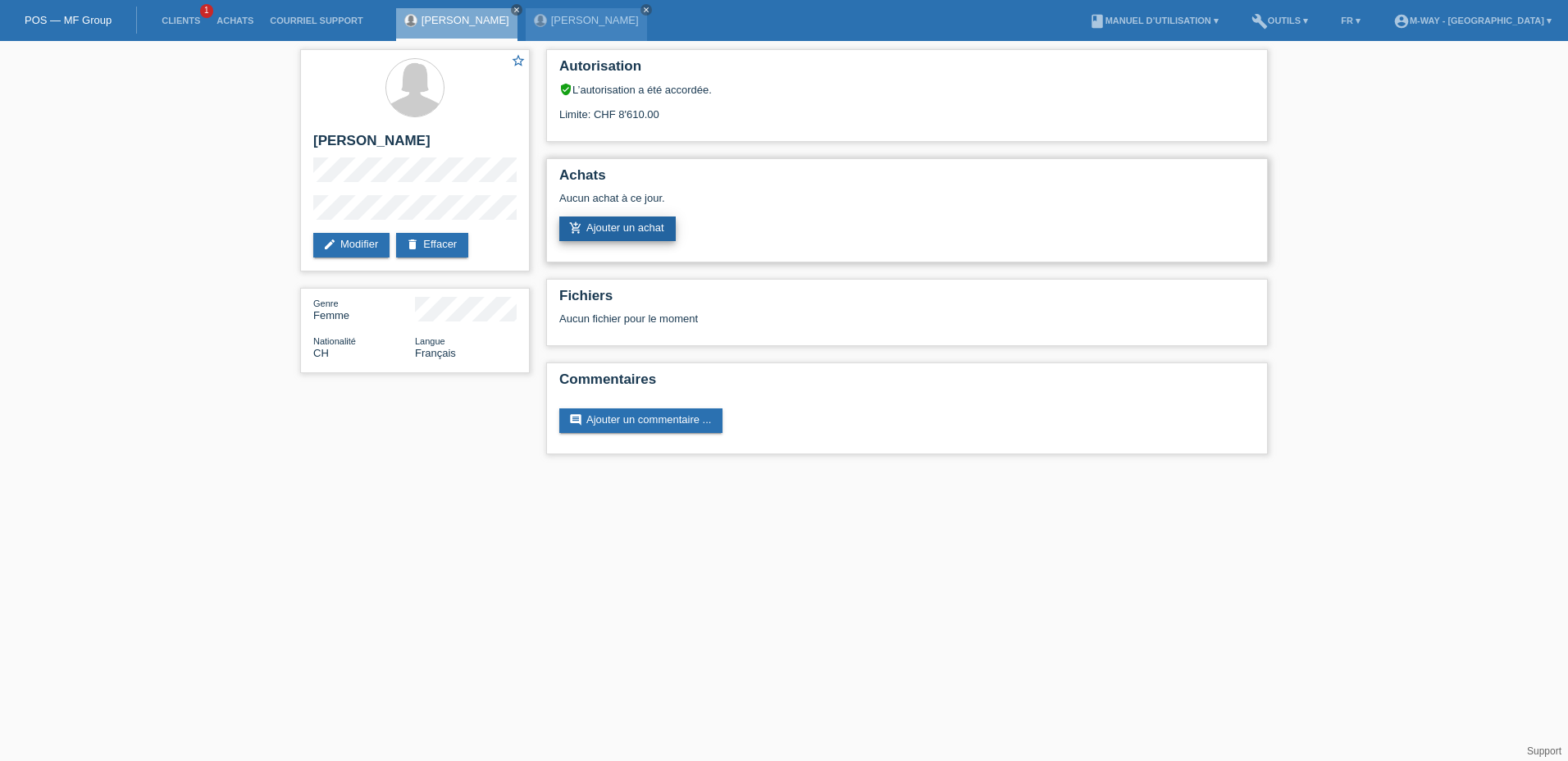
click at [644, 224] on link "add_shopping_cart Ajouter un achat" at bounding box center [617, 229] width 116 height 25
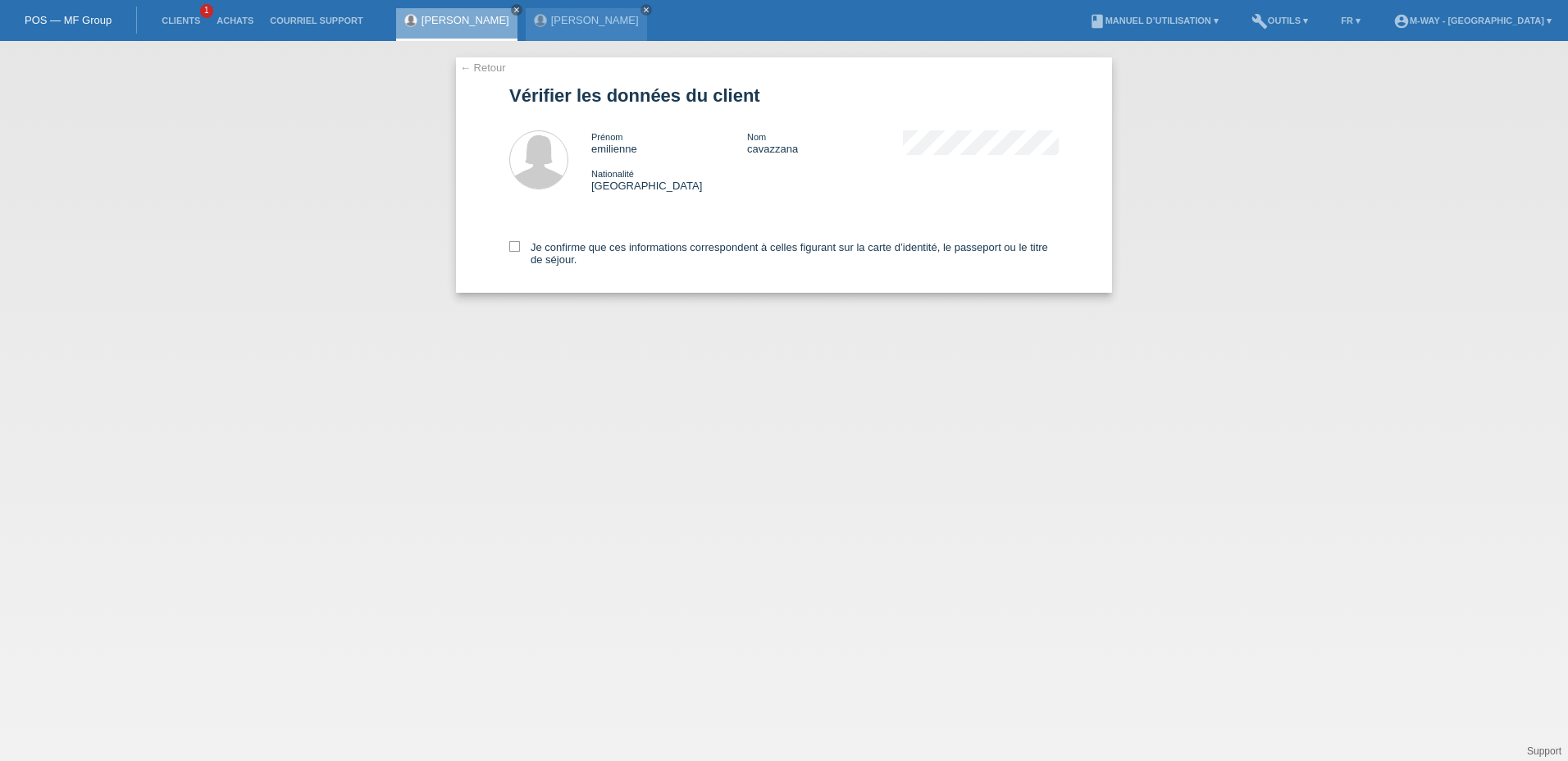
click at [516, 241] on div "Je confirme que ces informations correspondent à celles figurant sur la carte d…" at bounding box center [784, 250] width 550 height 85
click at [516, 245] on icon at bounding box center [515, 247] width 10 height 10
click at [516, 245] on input "Je confirme que ces informations correspondent à celles figurant sur la carte d…" at bounding box center [515, 247] width 10 height 10
checkbox input "true"
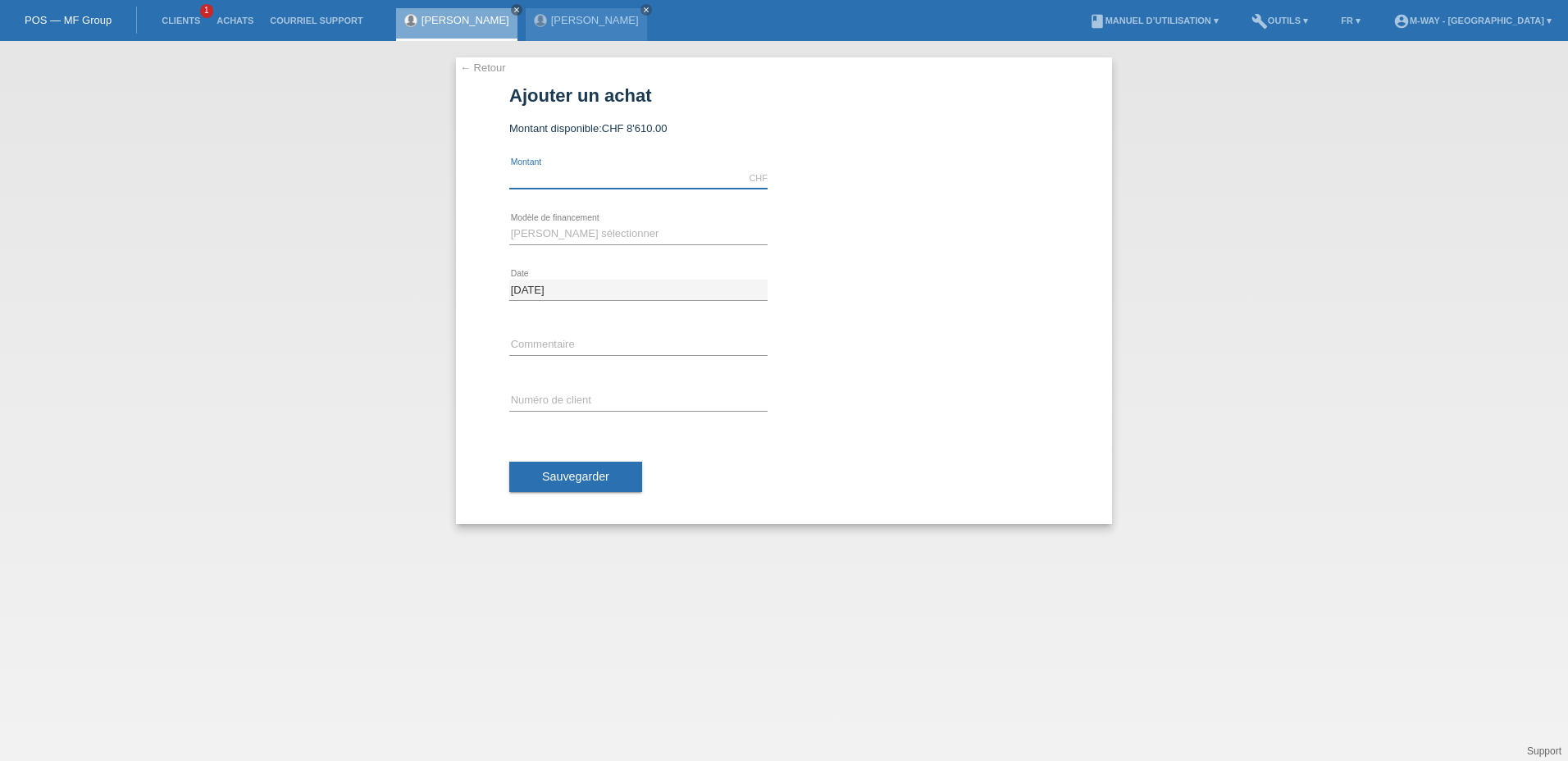
click at [597, 173] on input "text" at bounding box center [639, 178] width 259 height 21
click at [585, 174] on input "text" at bounding box center [639, 178] width 259 height 21
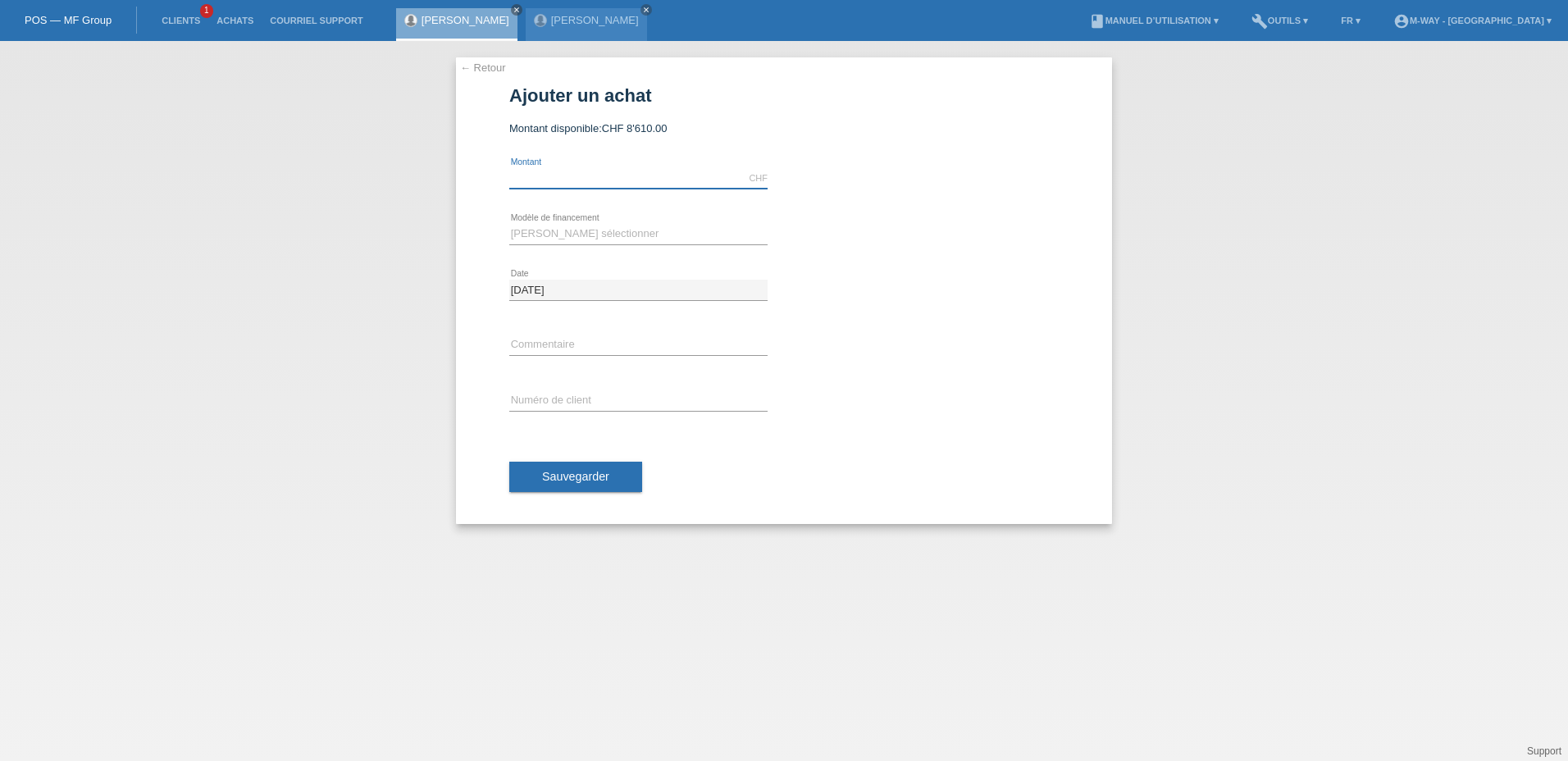
click at [585, 174] on input "text" at bounding box center [639, 178] width 259 height 21
click at [879, 174] on div "CHF error [GEOGRAPHIC_DATA]" at bounding box center [784, 178] width 550 height 56
click at [571, 175] on input "text" at bounding box center [639, 178] width 259 height 21
click at [483, 184] on div "← Retour Ajouter un achat Montant disponible: CHF 8'610.00 error Montant Date" at bounding box center [784, 290] width 656 height 467
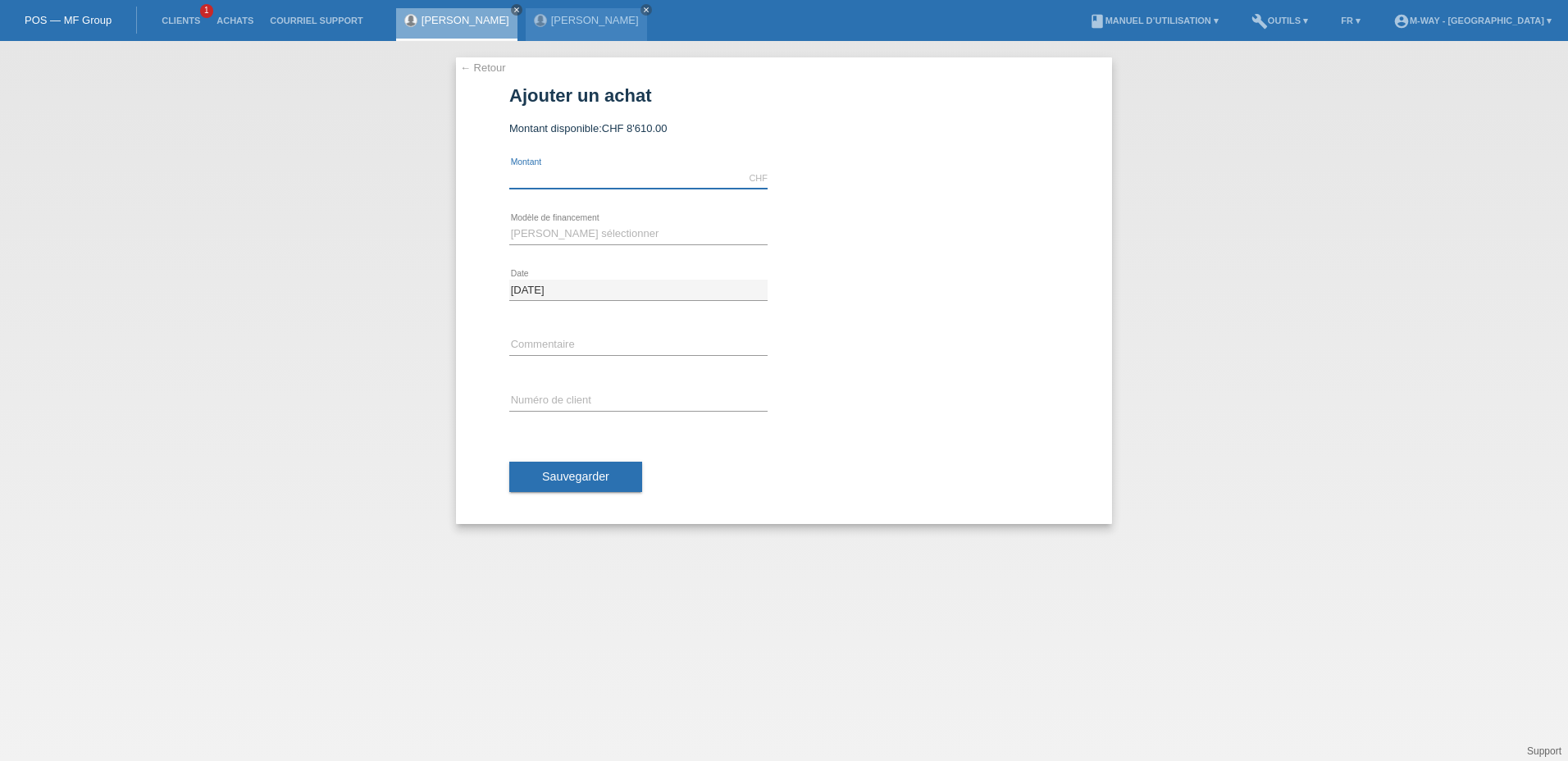
click at [563, 171] on input "text" at bounding box center [639, 178] width 259 height 21
type input "2988.90"
click at [534, 237] on select "[PERSON_NAME] sélectionner Taux fixes Achat sur facture avec paiement partiel" at bounding box center [639, 234] width 259 height 20
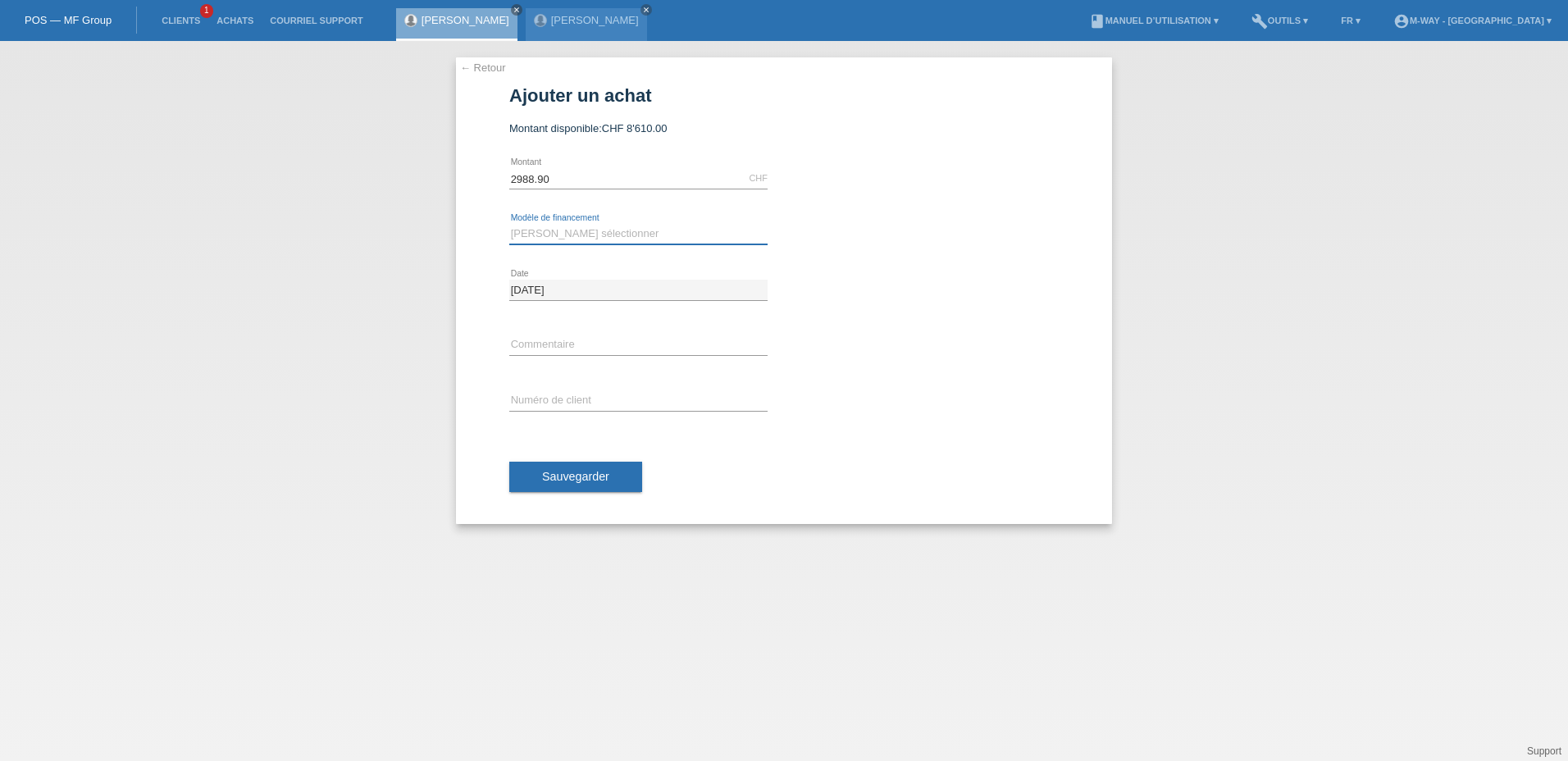
select select "77"
click at [510, 224] on select "[PERSON_NAME] sélectionner Taux fixes Achat sur facture avec paiement partiel" at bounding box center [639, 234] width 259 height 20
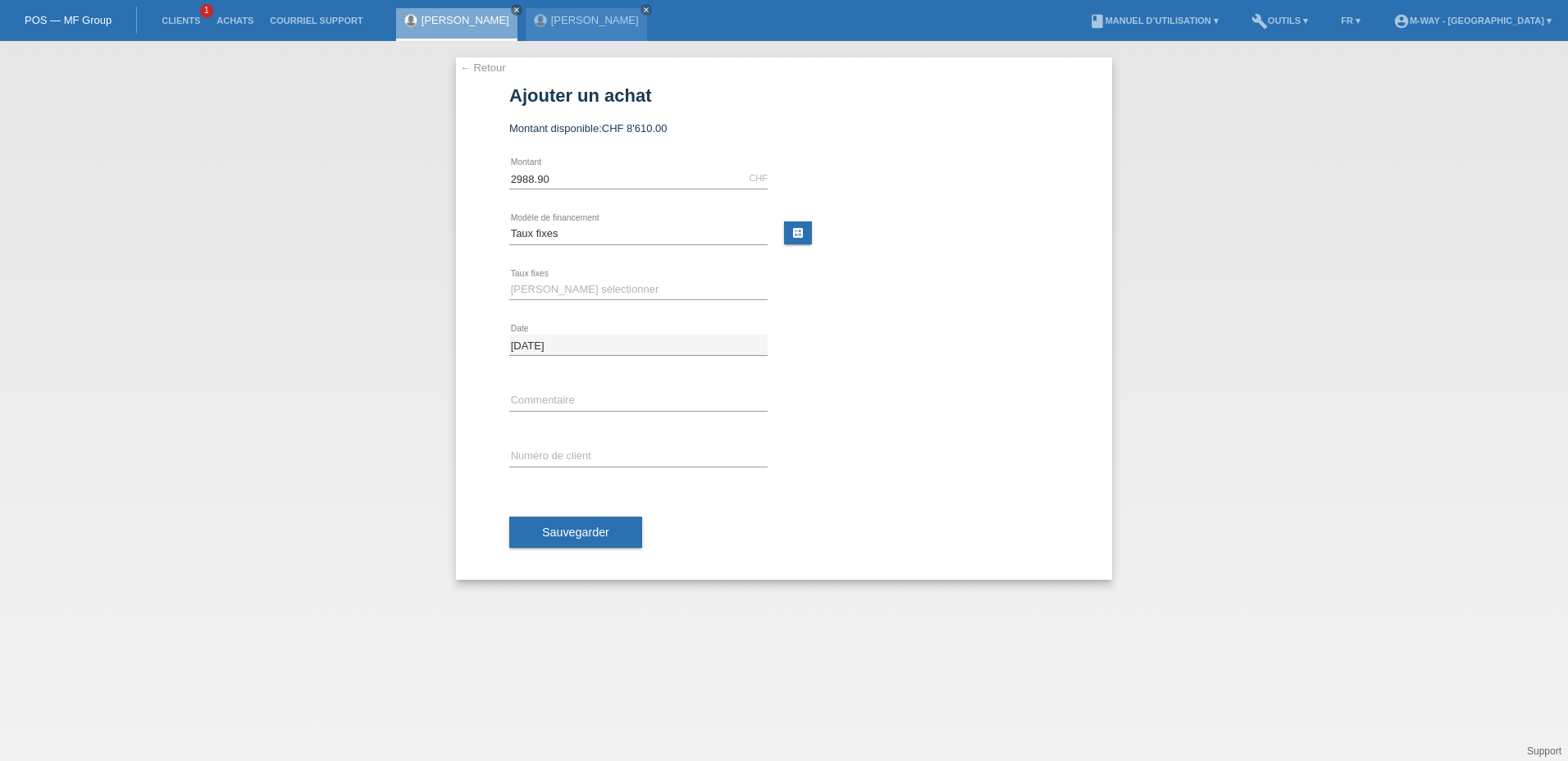
click at [545, 468] on div "error Numéro de client" at bounding box center [639, 456] width 259 height 56
click at [549, 458] on input "text" at bounding box center [639, 456] width 259 height 21
type input "k"
type input "C164475"
click at [580, 288] on select "Veuillez sélectionner 4 versements 5 versements 6 versements 7 versements 8 ver…" at bounding box center [639, 289] width 259 height 20
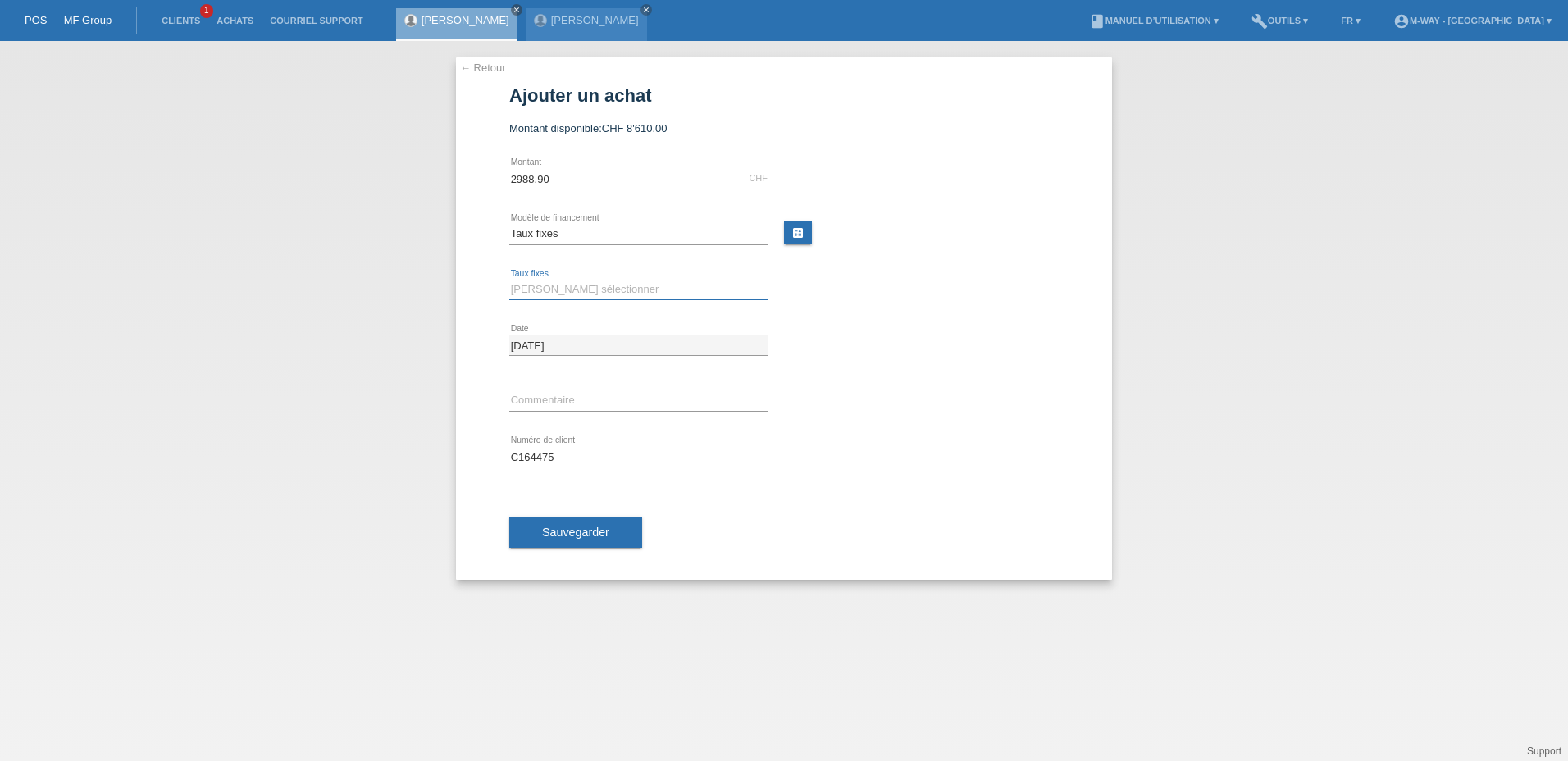
select select "202"
click at [510, 280] on select "Veuillez sélectionner 4 versements 5 versements 6 versements 7 versements 8 ver…" at bounding box center [639, 289] width 259 height 20
click at [1006, 342] on div "13.08.2025 error Date" at bounding box center [784, 345] width 550 height 56
click at [594, 523] on button "Sauvegarder" at bounding box center [575, 532] width 133 height 31
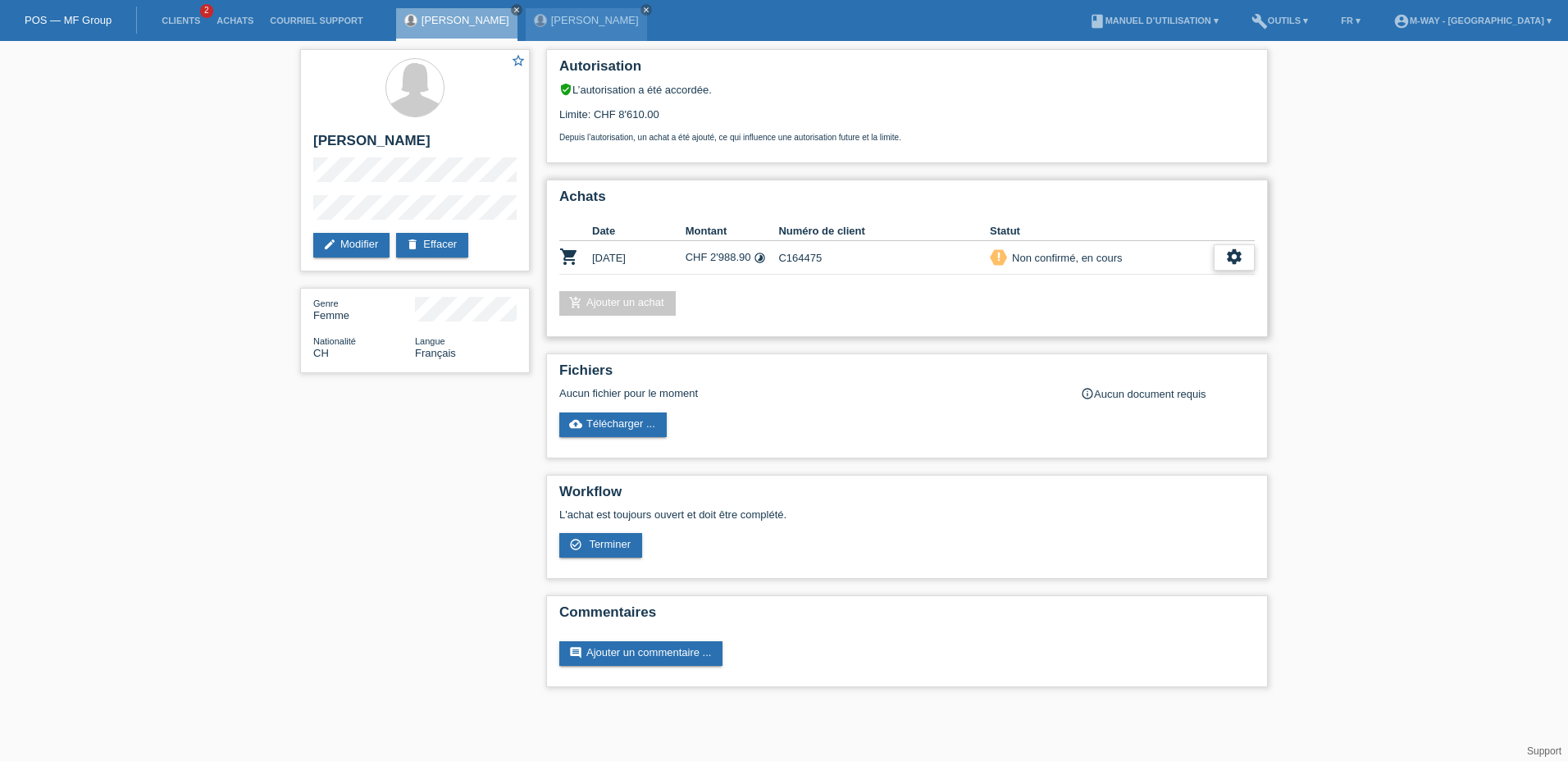
click at [1239, 251] on icon "settings" at bounding box center [1234, 256] width 18 height 18
click at [1118, 333] on span "Terminer" at bounding box center [1120, 331] width 47 height 20
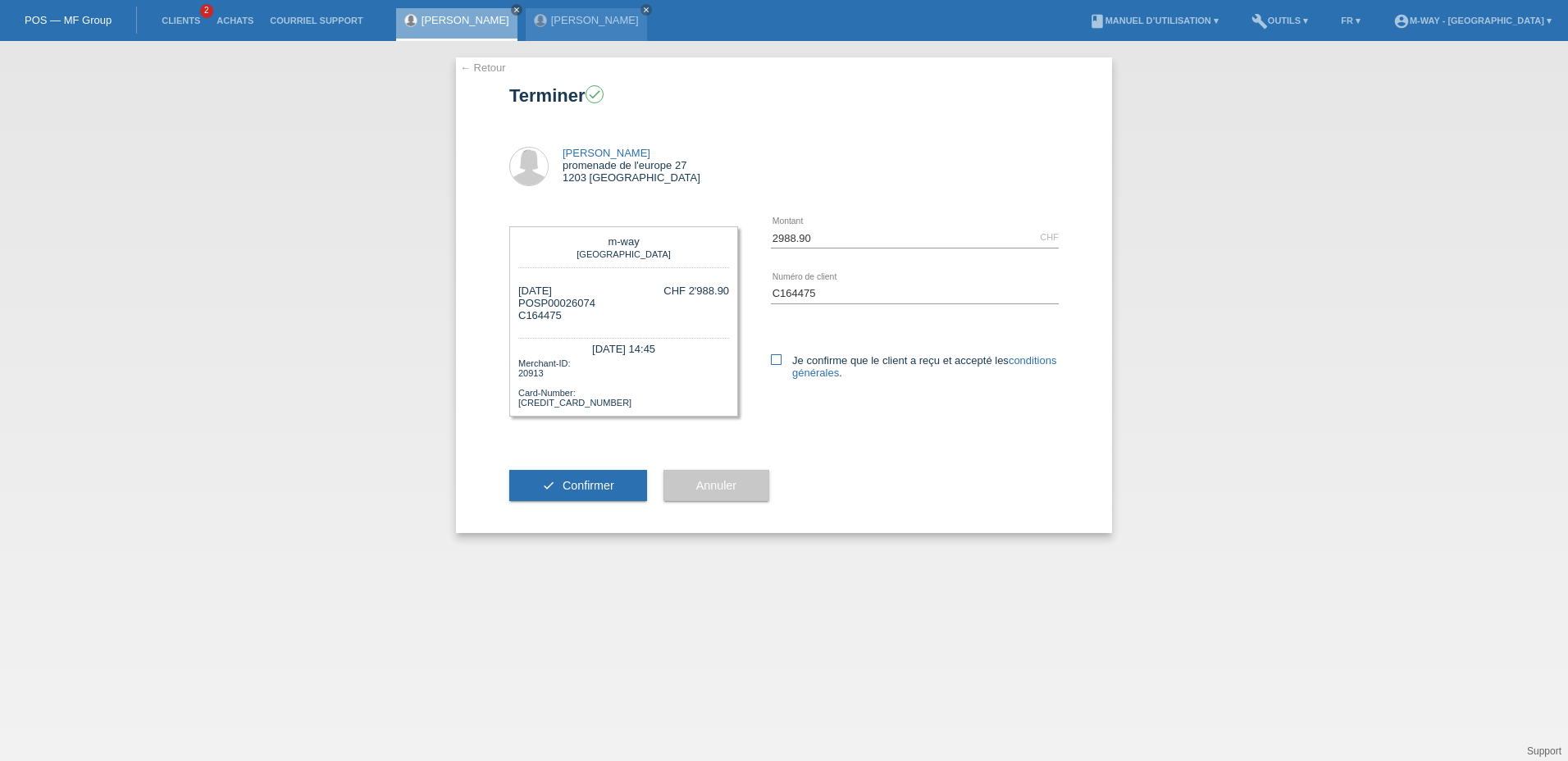
click at [778, 361] on icon at bounding box center [776, 360] width 10 height 10
click at [778, 361] on input "Je confirme que le client a reçu et accepté les conditions générales ." at bounding box center [776, 360] width 10 height 10
checkbox input "true"
click at [599, 487] on span "Confirmer" at bounding box center [588, 485] width 51 height 13
